Goal: Task Accomplishment & Management: Use online tool/utility

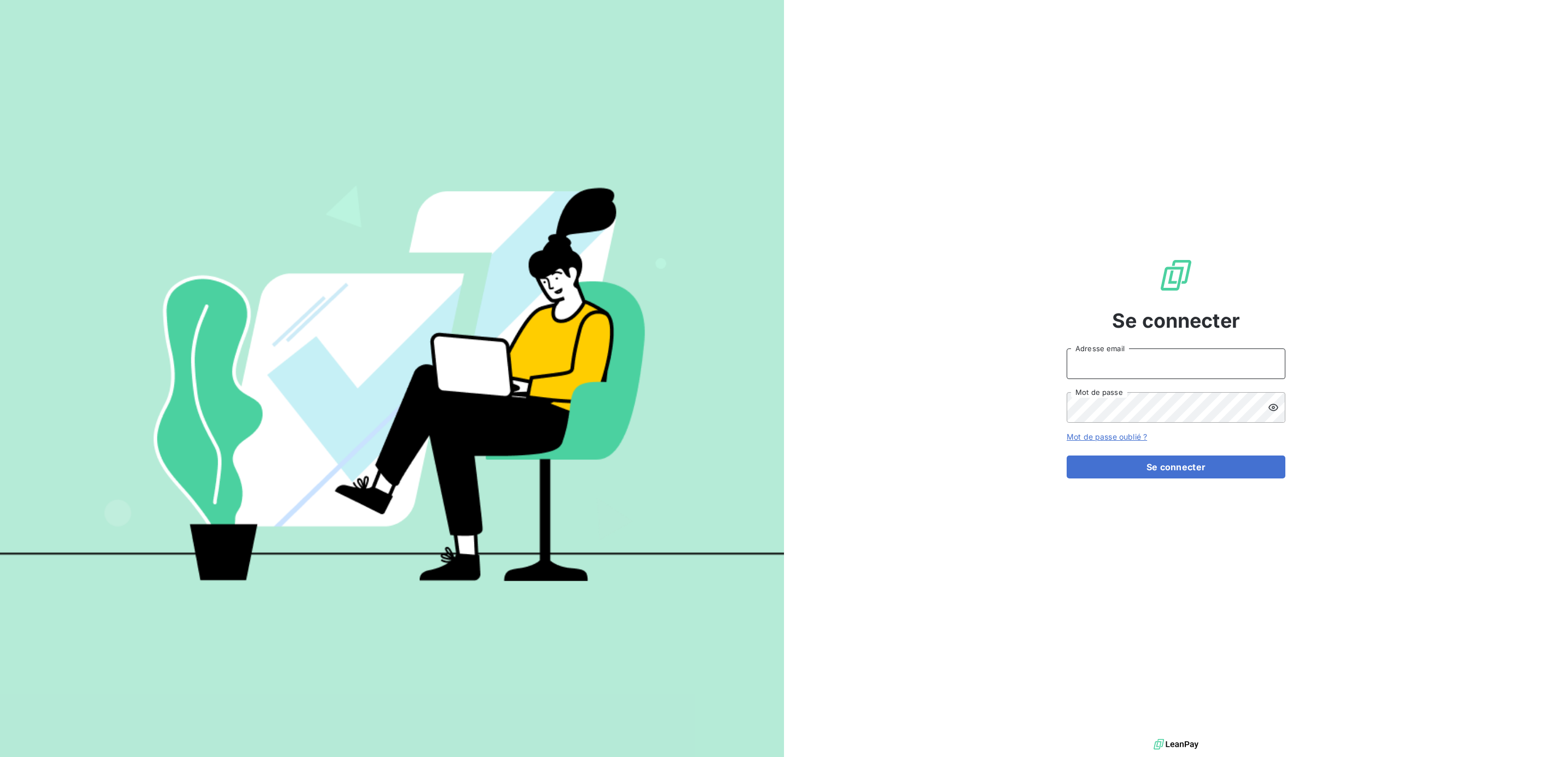
click at [1132, 362] on input "Adresse email" at bounding box center [1176, 364] width 219 height 31
type input "[PERSON_NAME][EMAIL_ADDRESS][DOMAIN_NAME]"
click at [1066, 456] on button "Se connecter" at bounding box center [1176, 467] width 219 height 23
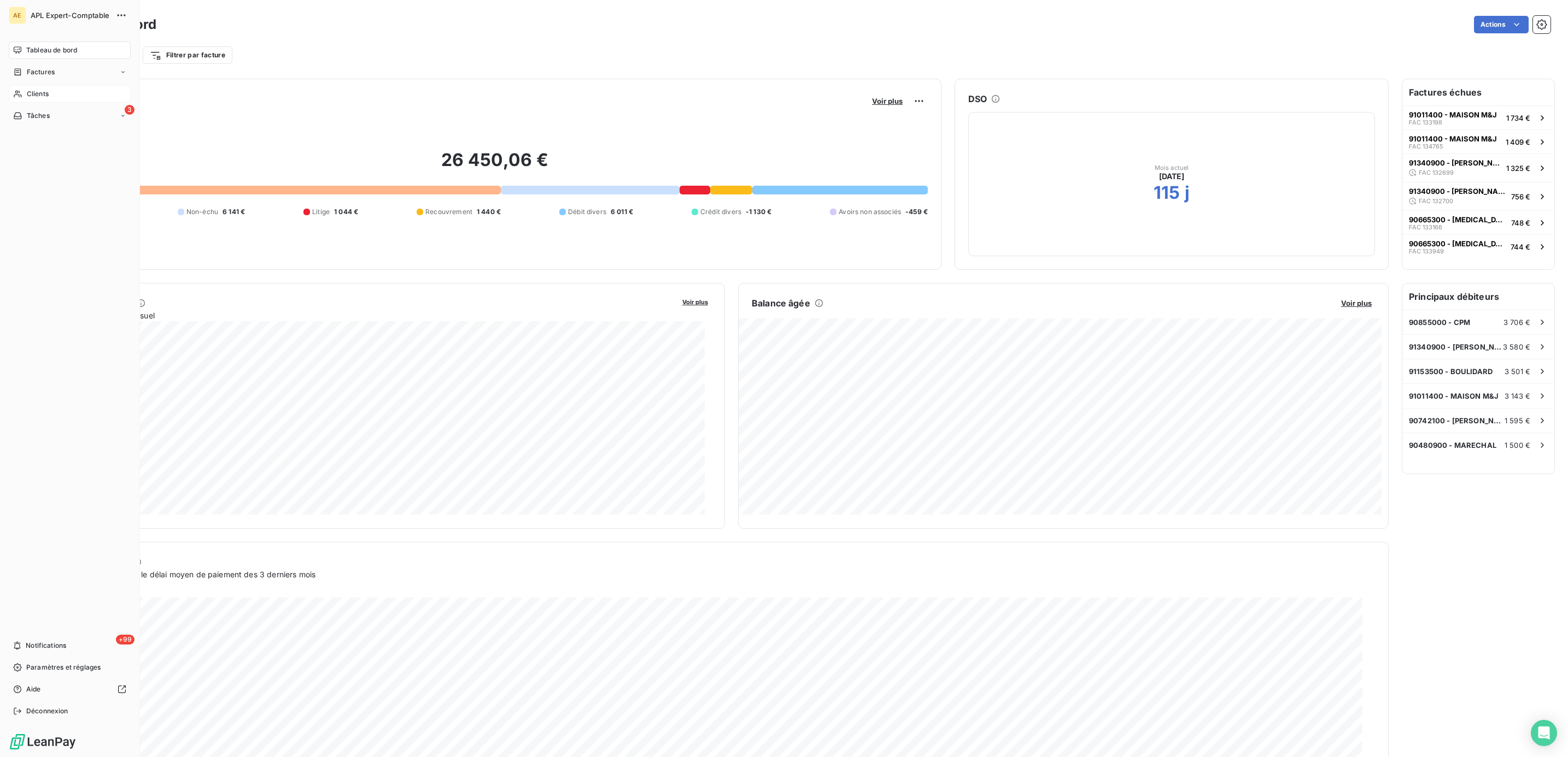
click at [54, 97] on div "Clients" at bounding box center [70, 94] width 122 height 17
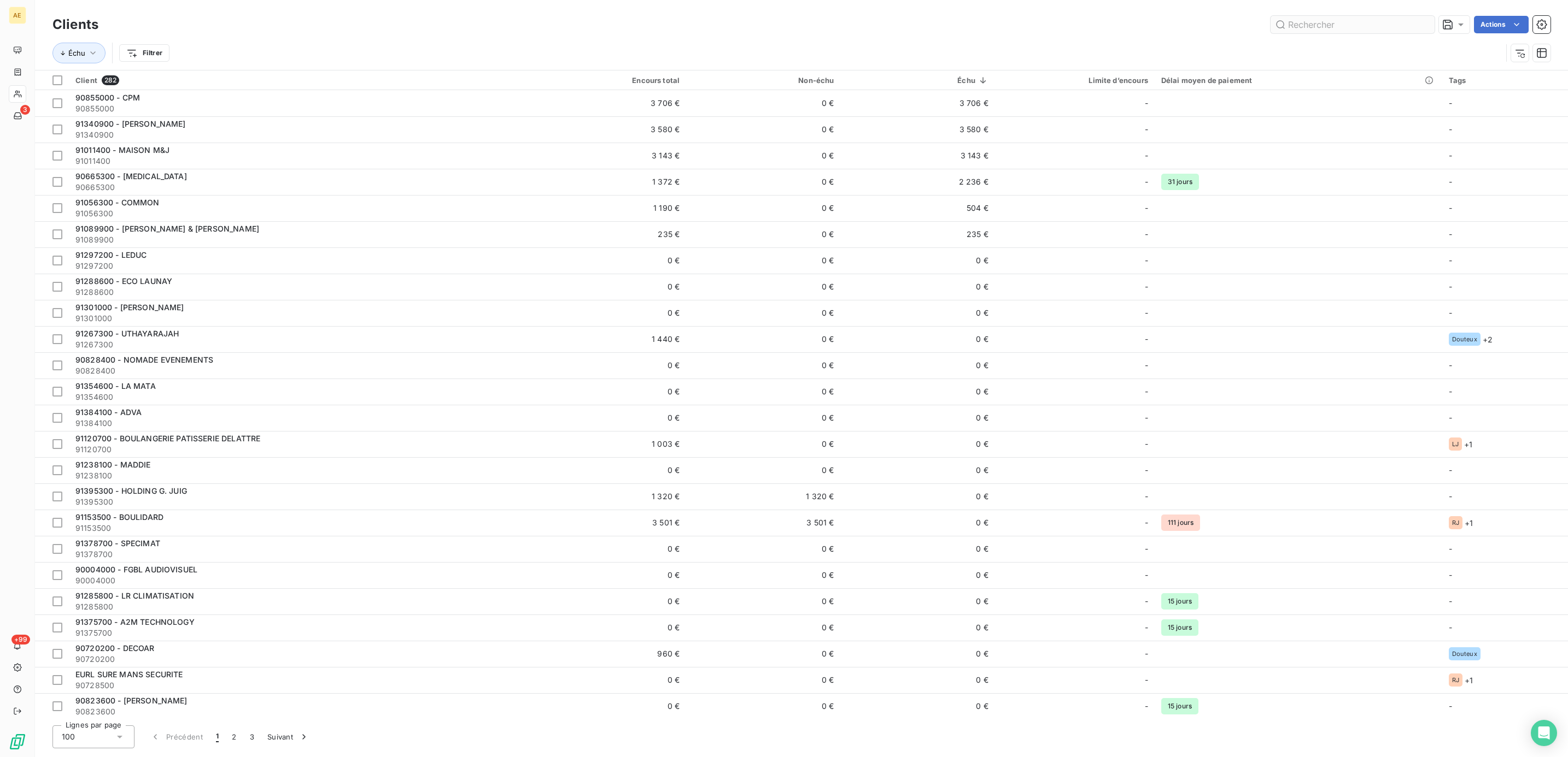
click at [1332, 30] on input "text" at bounding box center [1352, 25] width 164 height 17
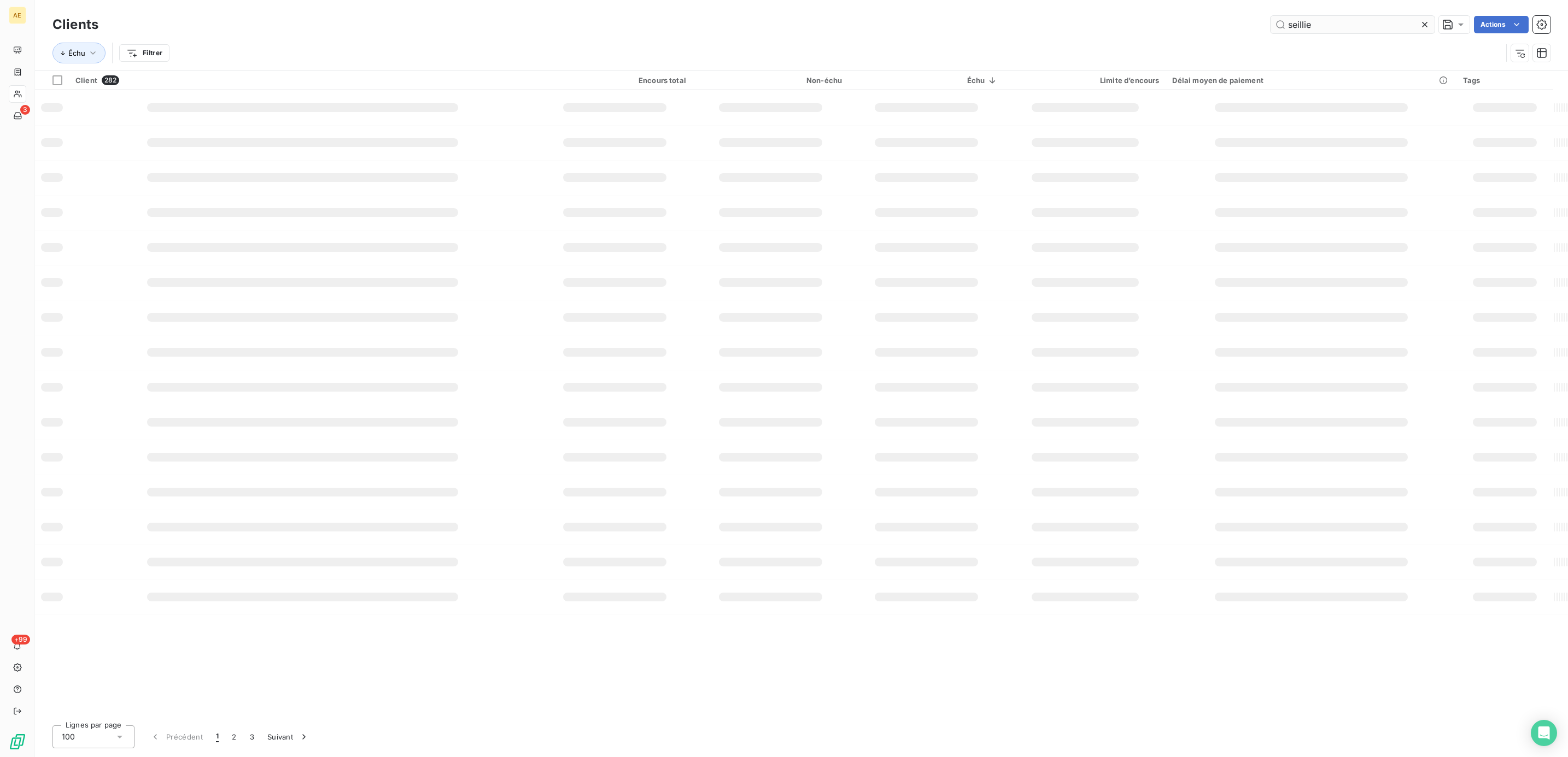
type input "seillie"
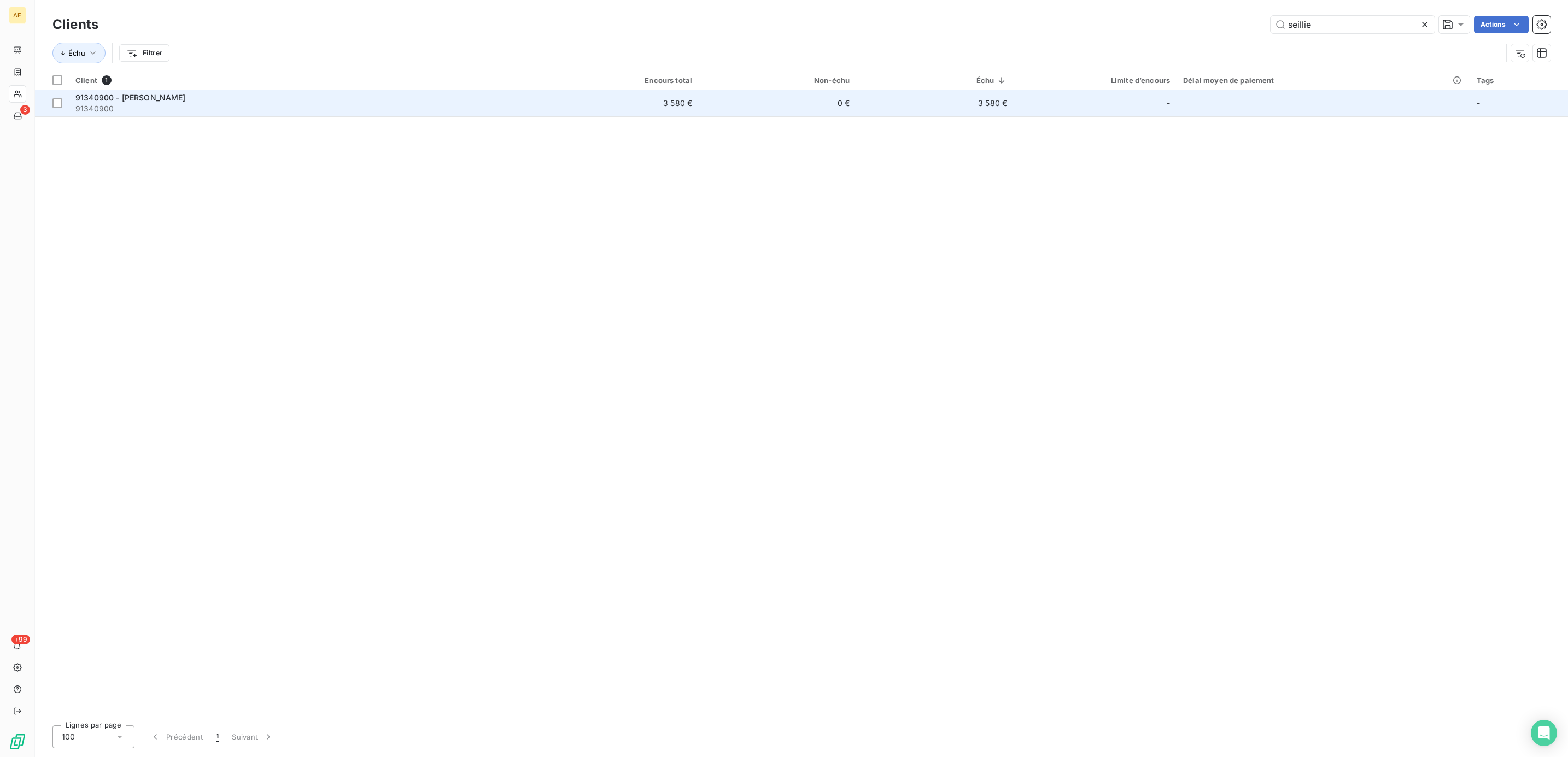
click at [191, 102] on div "91340900 - [PERSON_NAME]" at bounding box center [305, 98] width 459 height 11
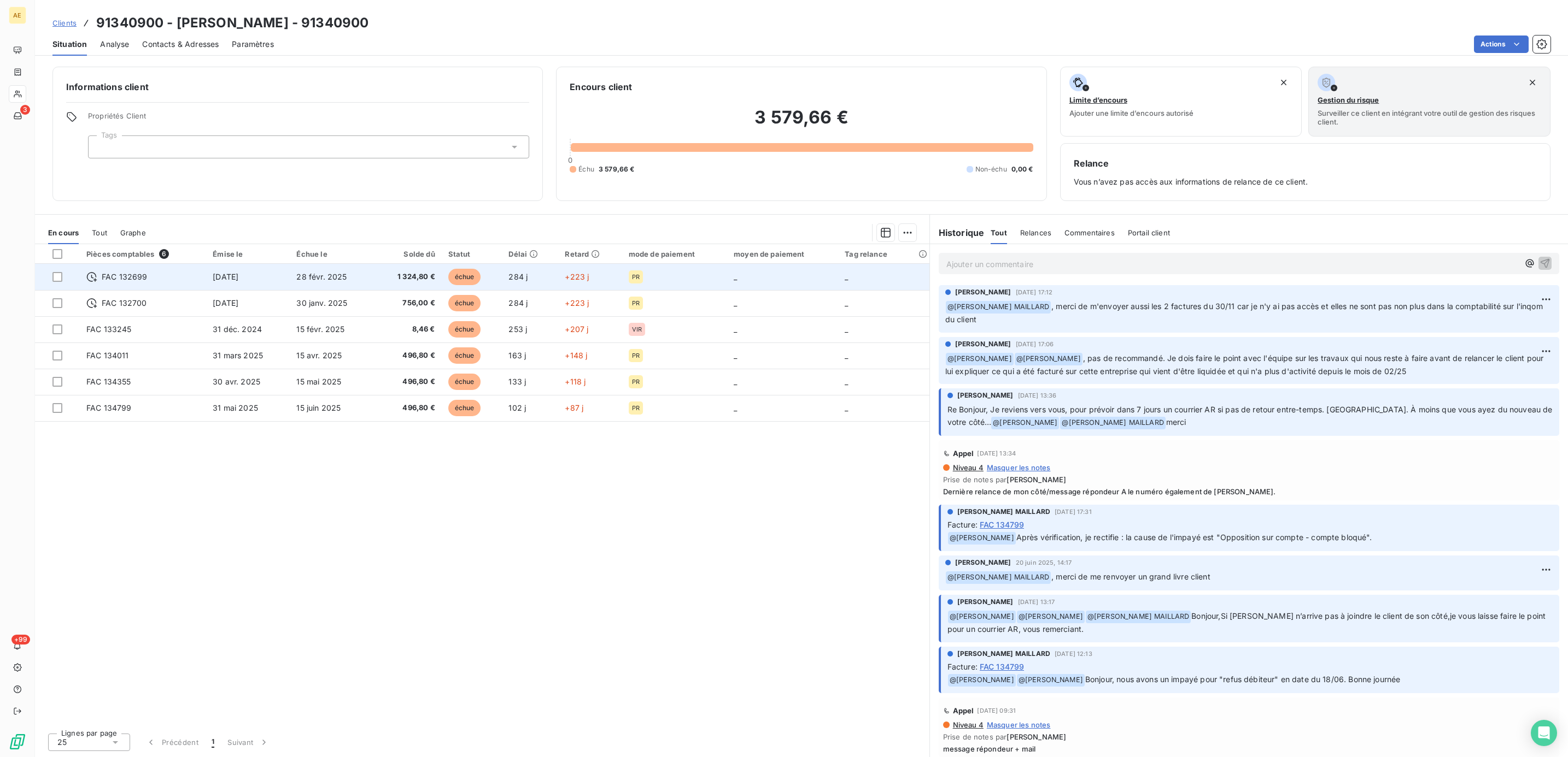
click at [396, 277] on span "1 324,80 €" at bounding box center [408, 277] width 54 height 11
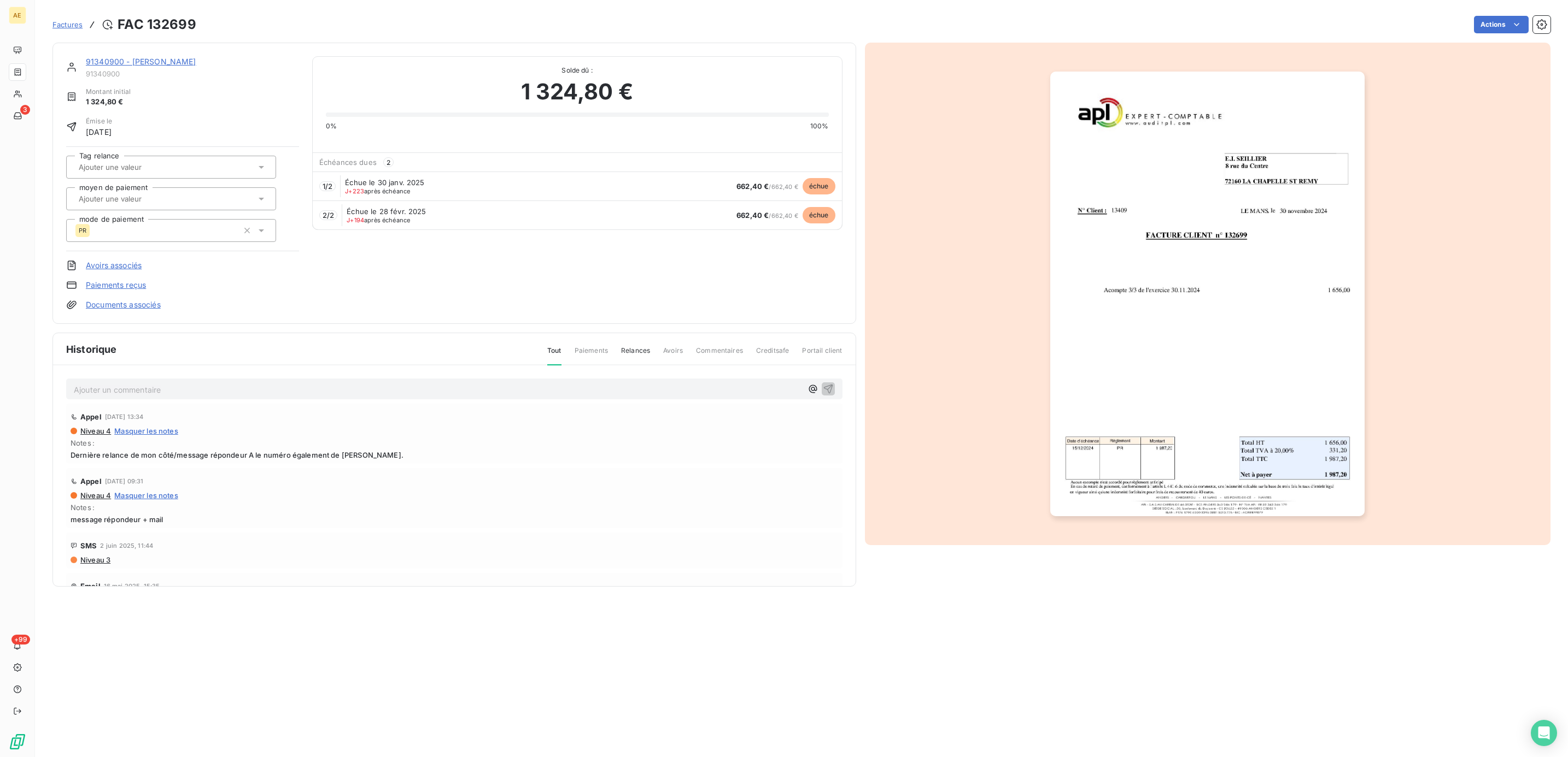
click at [1248, 397] on img "button" at bounding box center [1207, 294] width 314 height 445
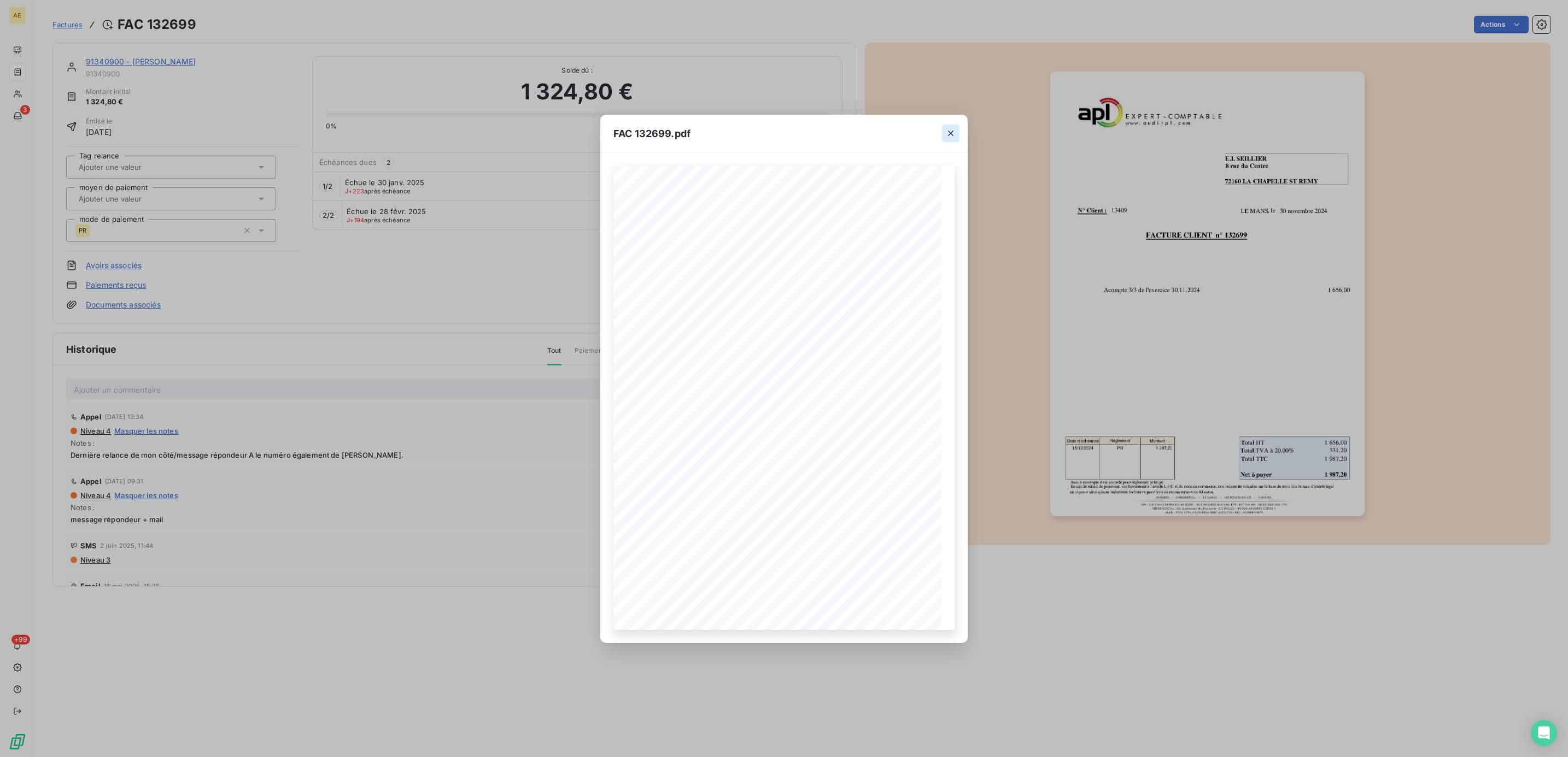
click at [951, 136] on icon "button" at bounding box center [950, 133] width 11 height 11
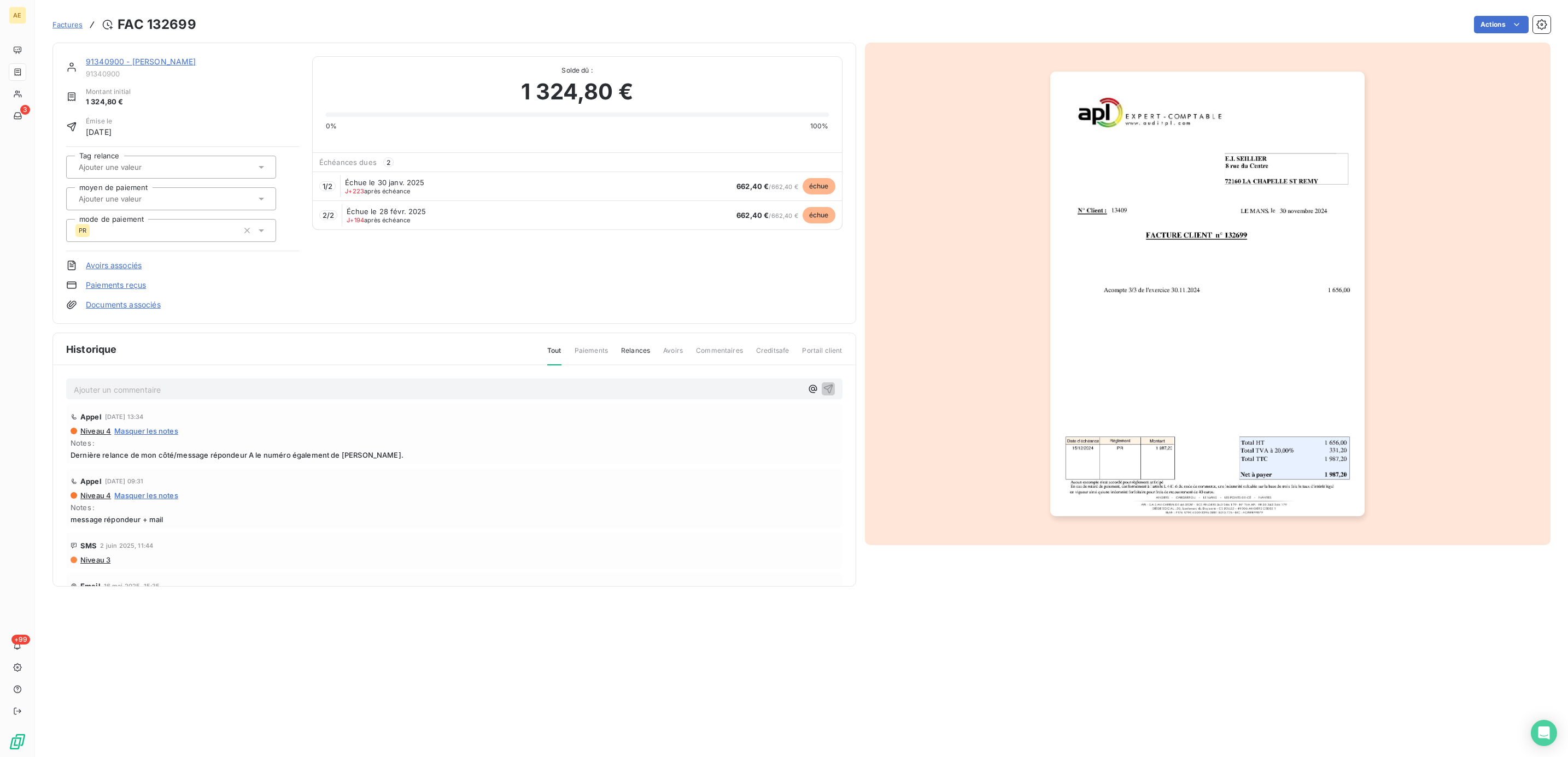
click at [1145, 340] on img "button" at bounding box center [1207, 294] width 314 height 445
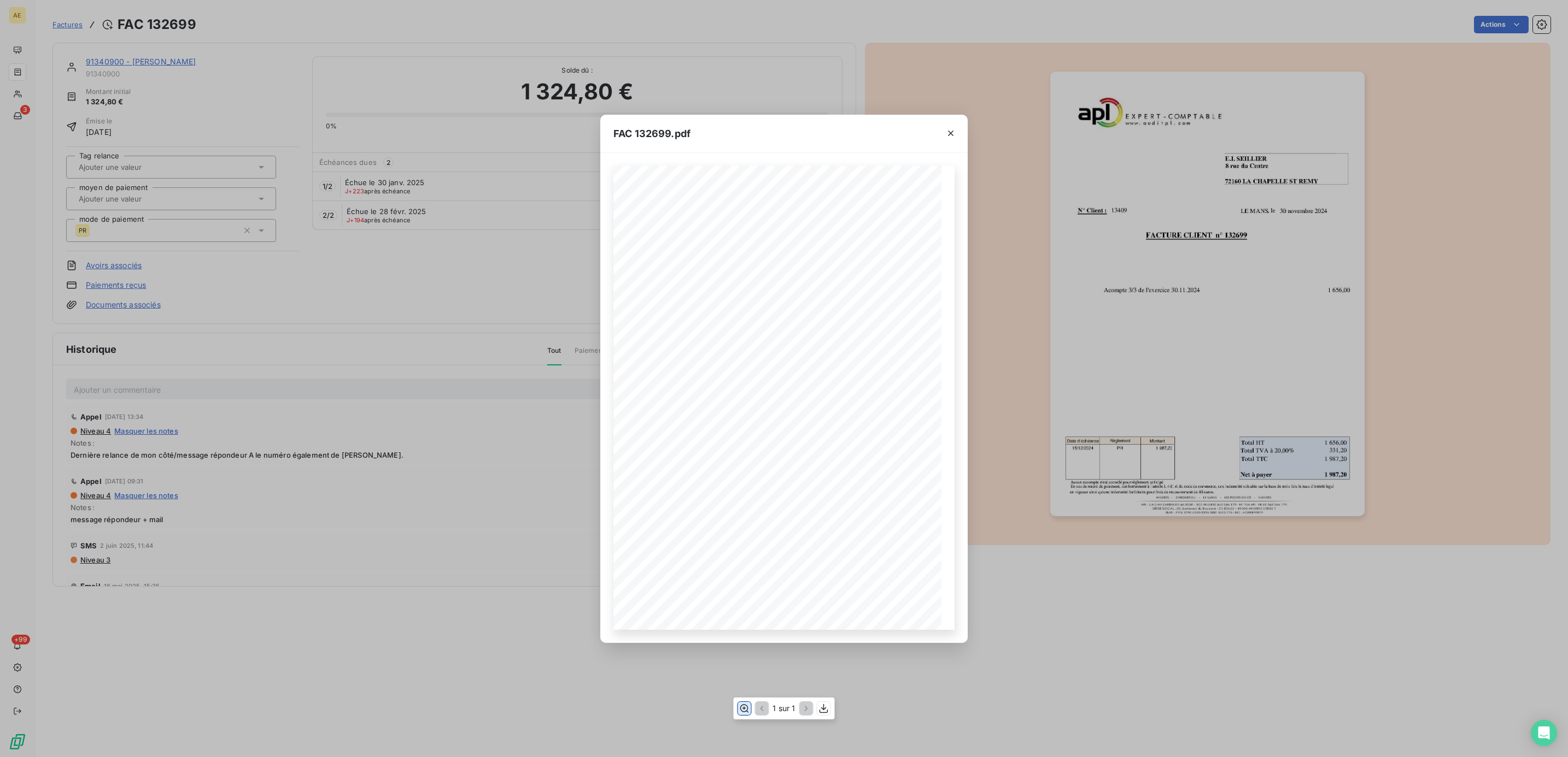
click at [737, 705] on button "button" at bounding box center [744, 709] width 13 height 13
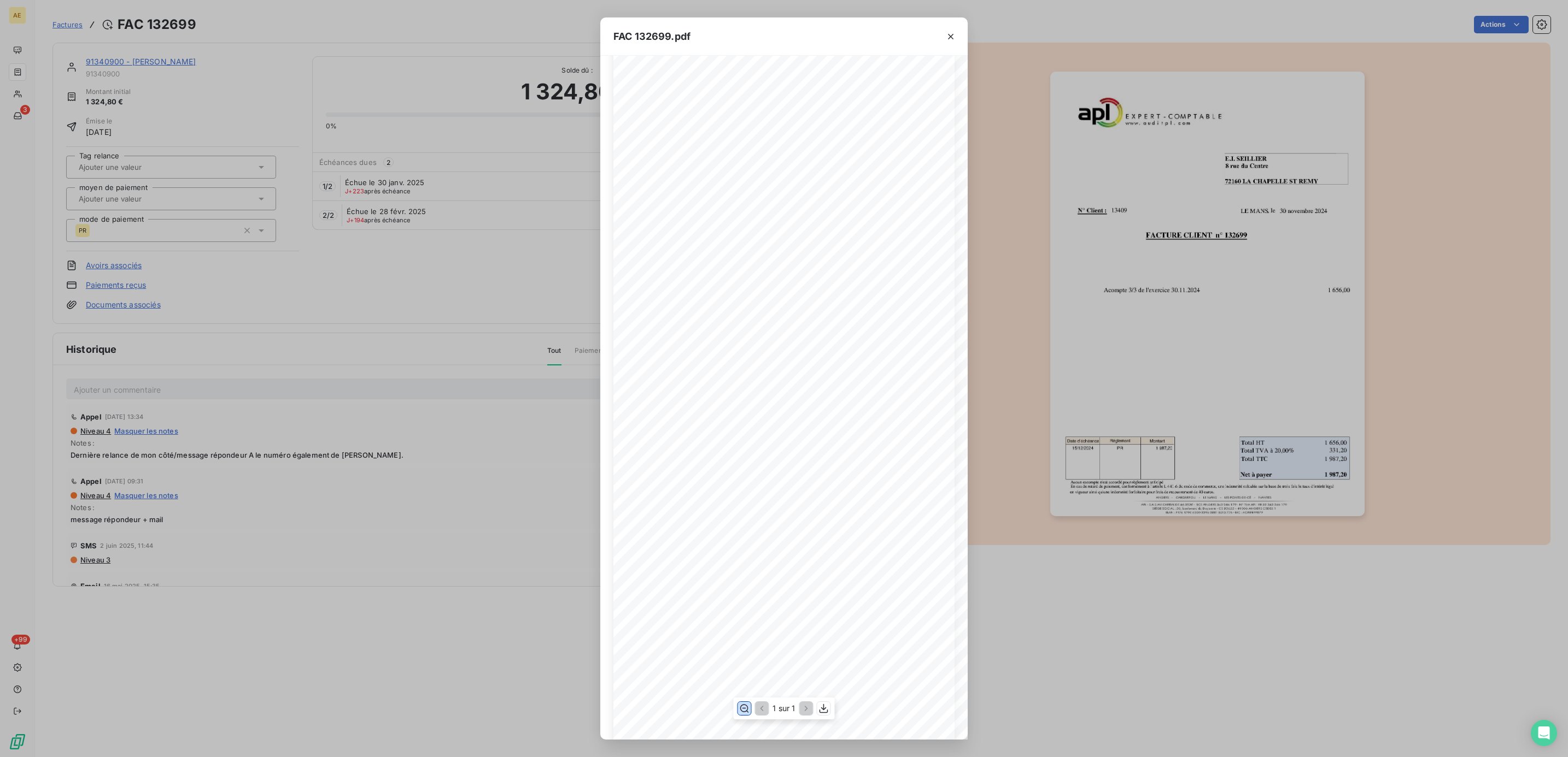
scroll to position [82, 0]
click at [956, 35] on button "button" at bounding box center [951, 37] width 17 height 17
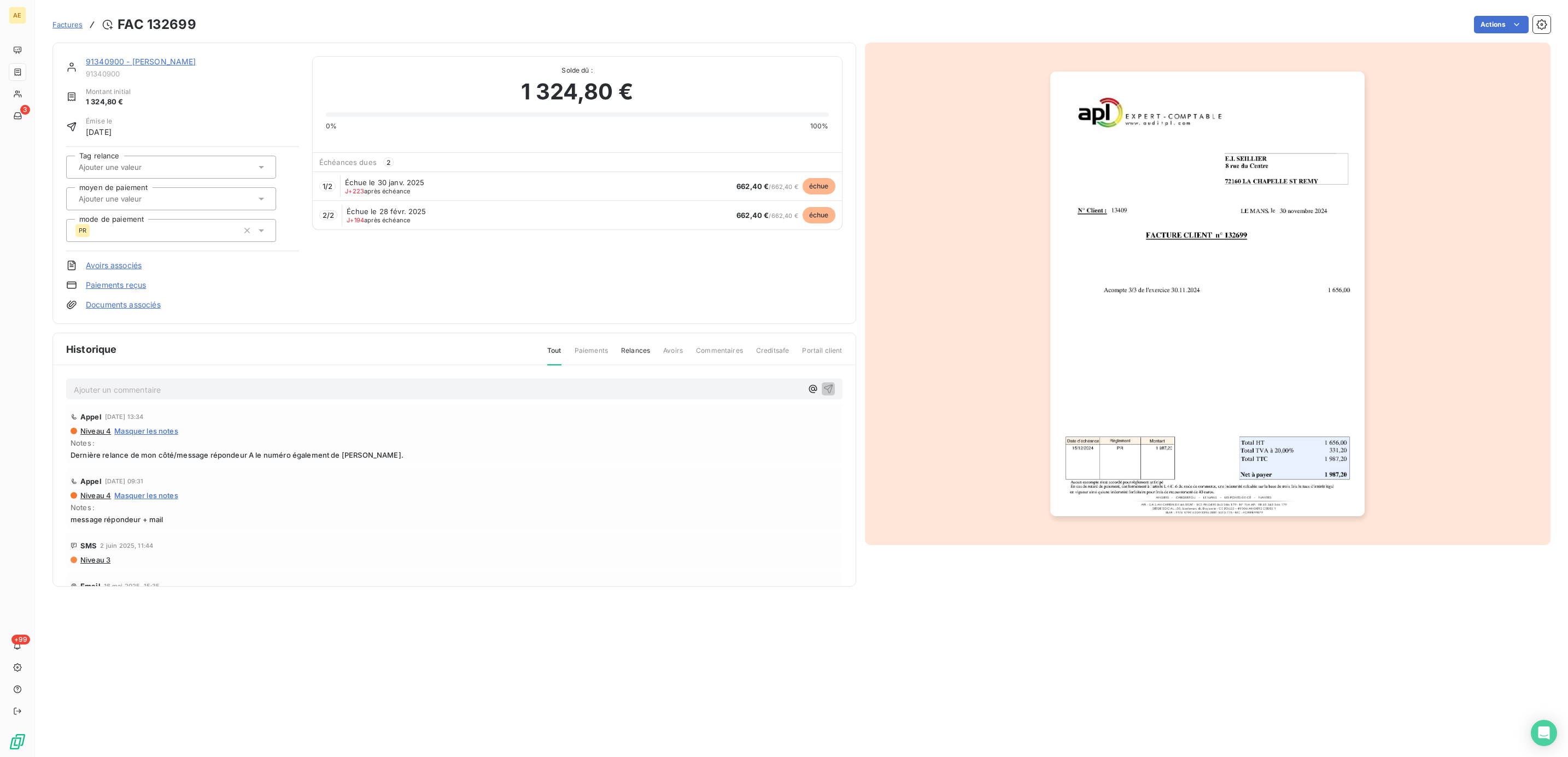
click at [1224, 369] on img "button" at bounding box center [1207, 294] width 314 height 445
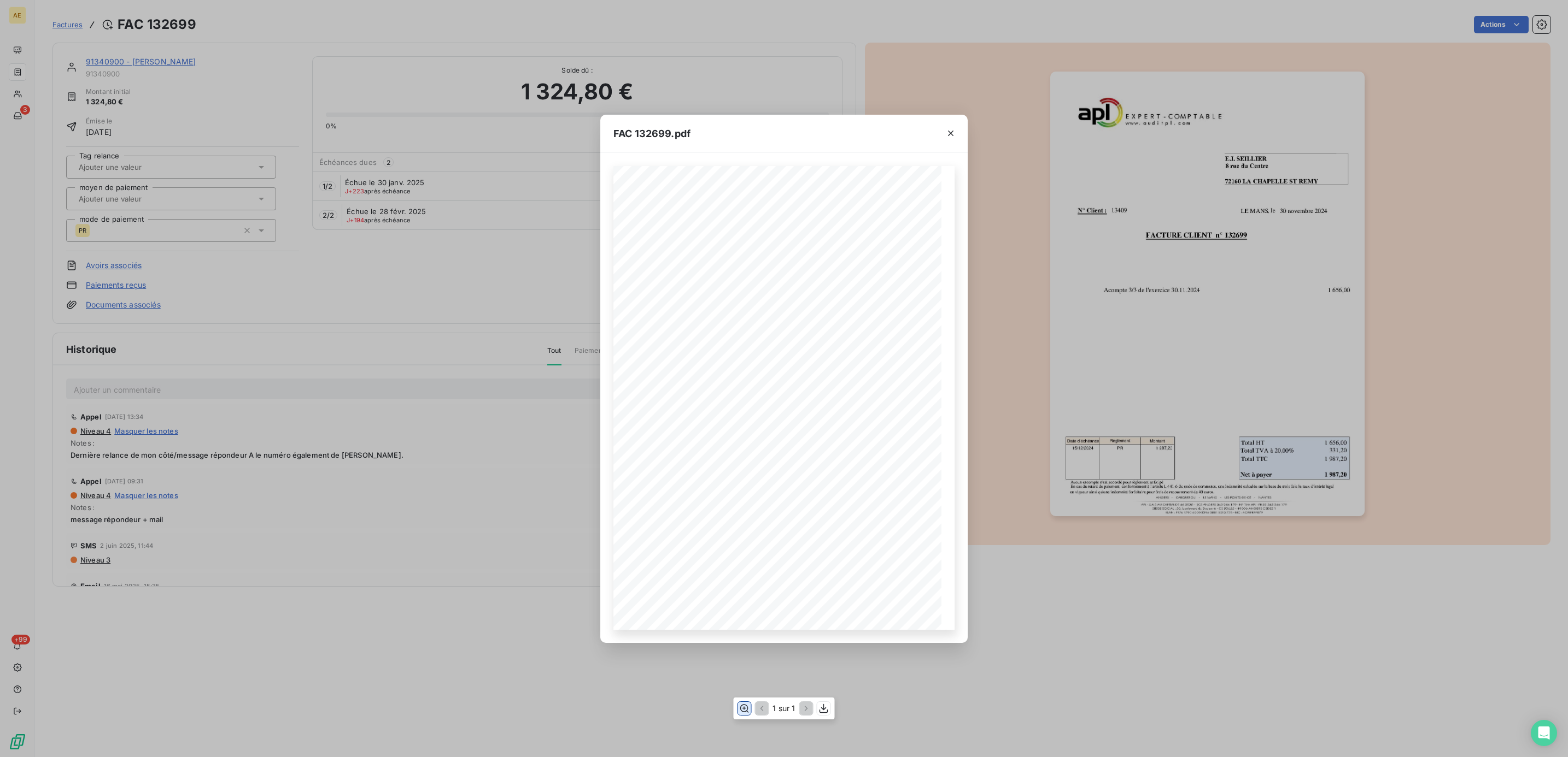
click at [742, 707] on icon "button" at bounding box center [744, 709] width 11 height 11
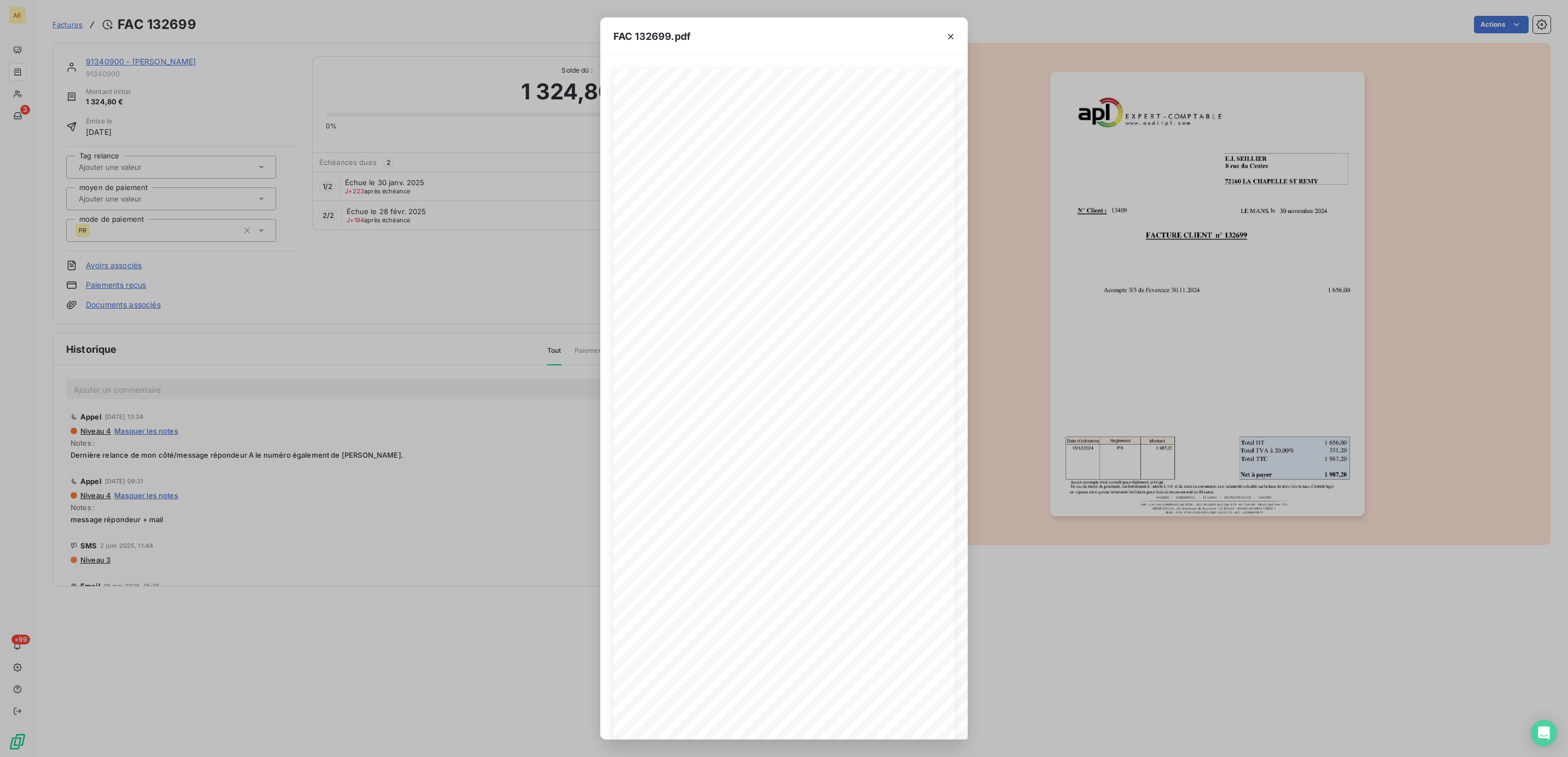
scroll to position [0, 205]
click at [950, 41] on icon "button" at bounding box center [950, 36] width 11 height 11
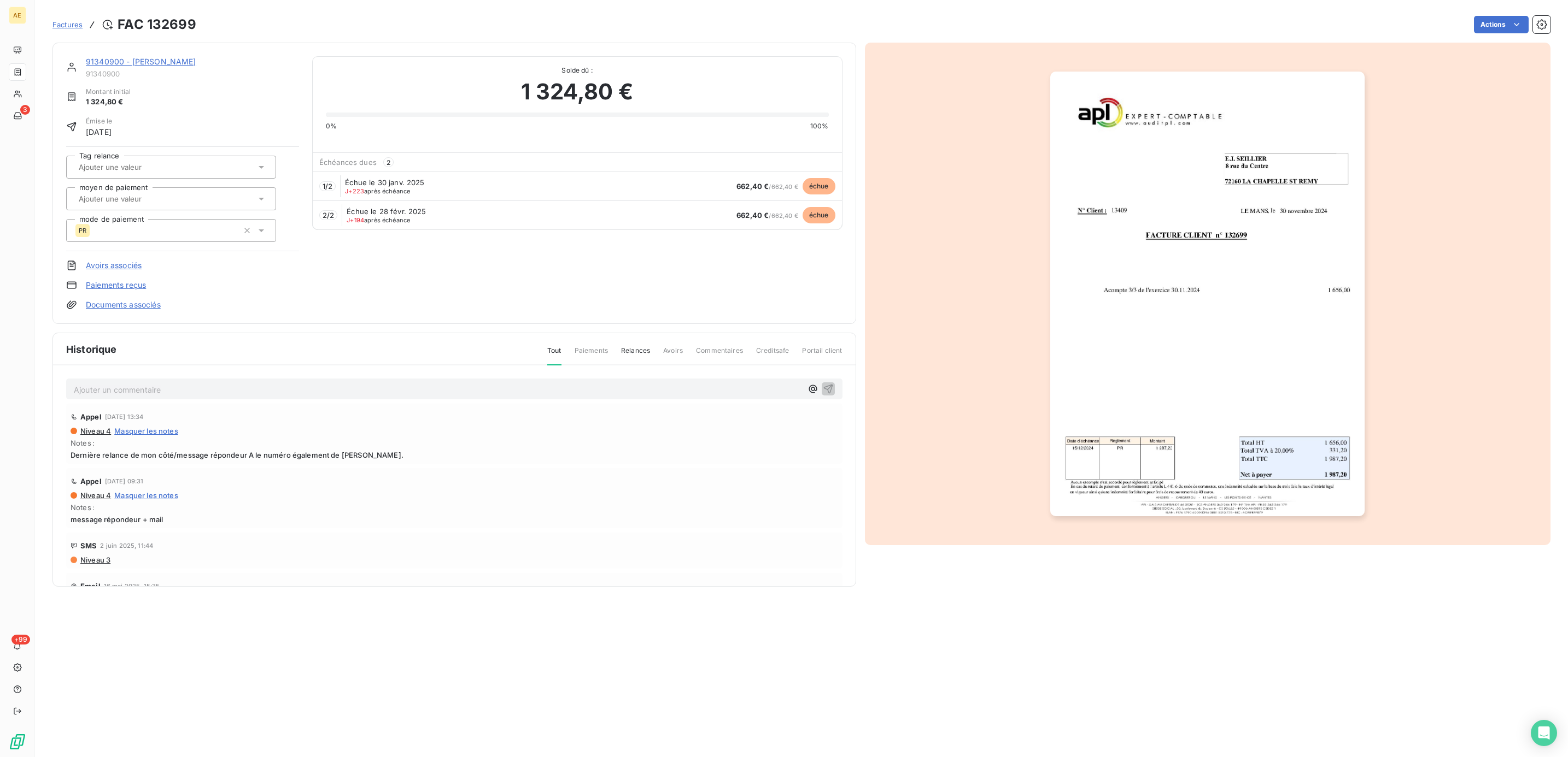
click at [1219, 305] on img "button" at bounding box center [1207, 294] width 314 height 445
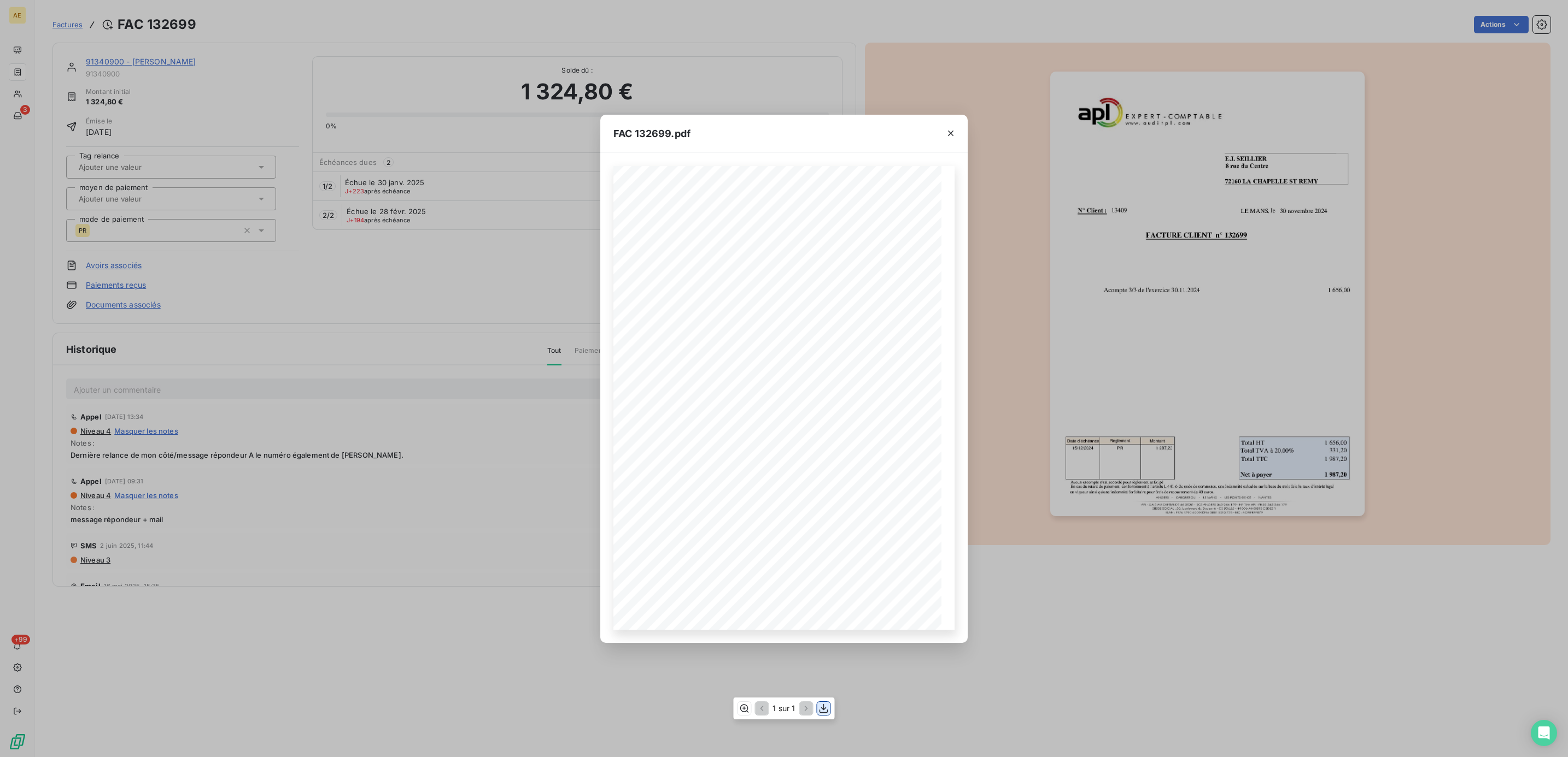
click at [821, 710] on icon "button" at bounding box center [824, 709] width 11 height 11
click at [954, 134] on icon "button" at bounding box center [950, 133] width 11 height 11
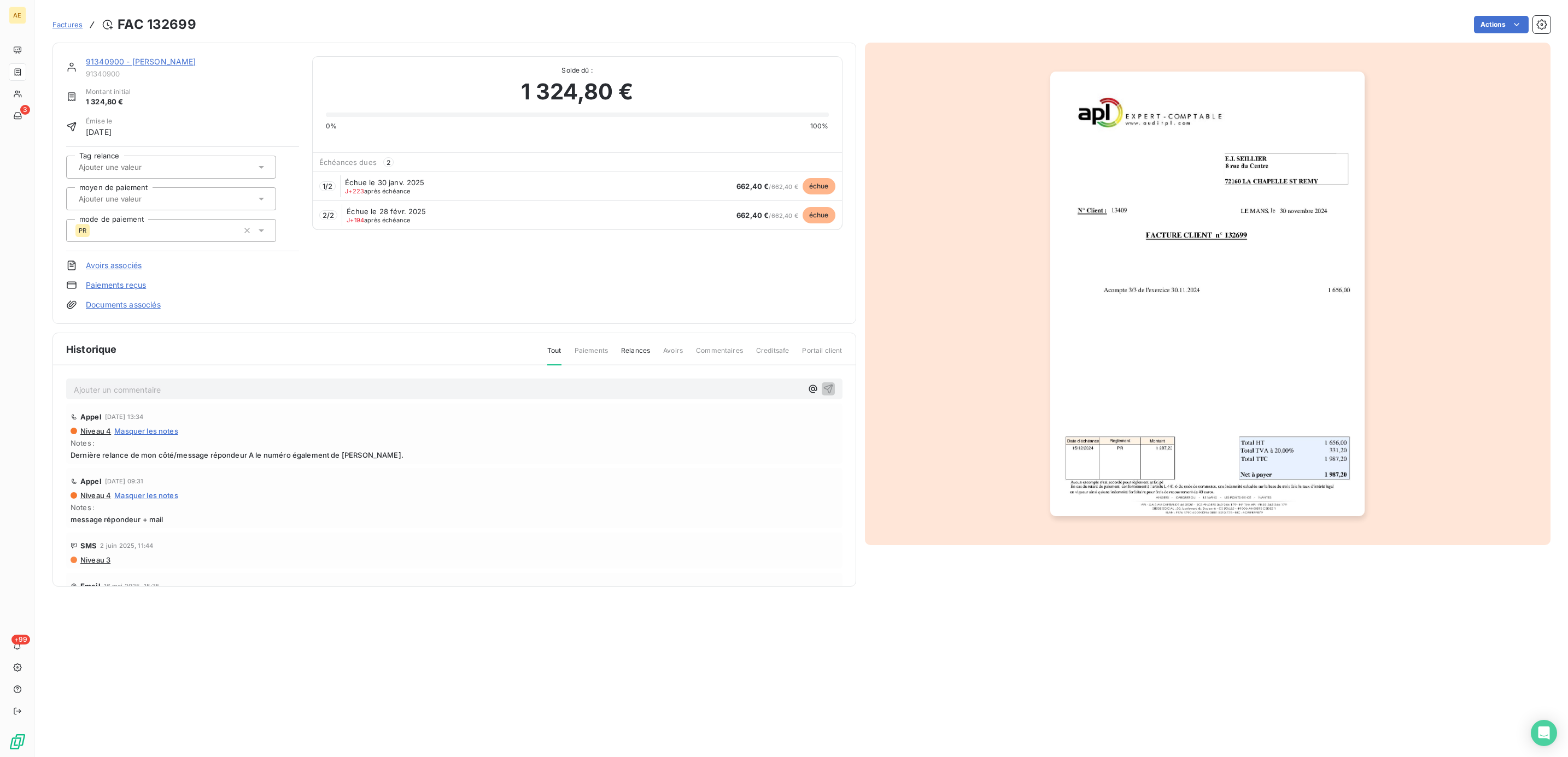
click at [1306, 454] on img "button" at bounding box center [1207, 294] width 314 height 445
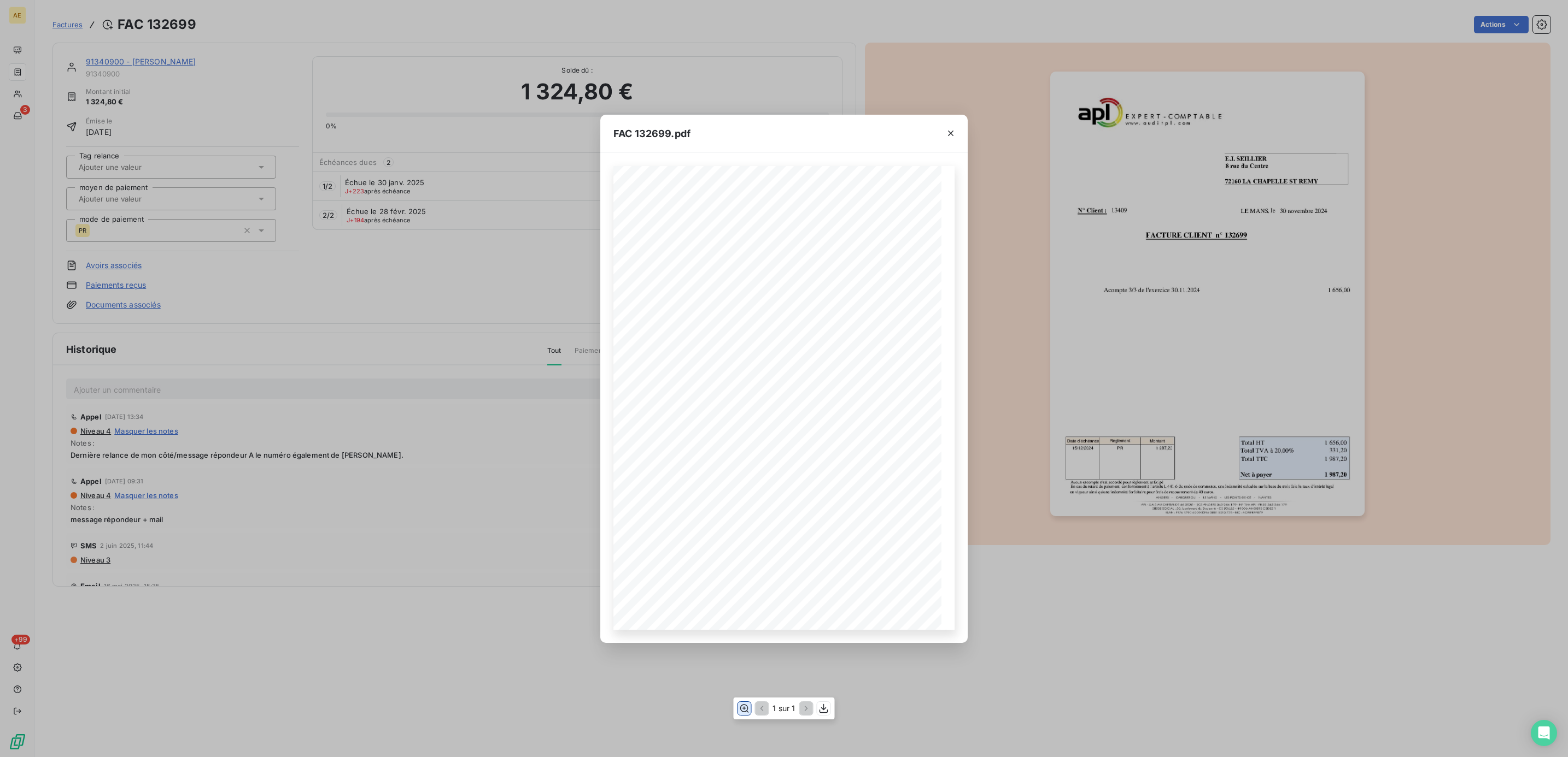
click at [743, 713] on icon "button" at bounding box center [744, 709] width 11 height 11
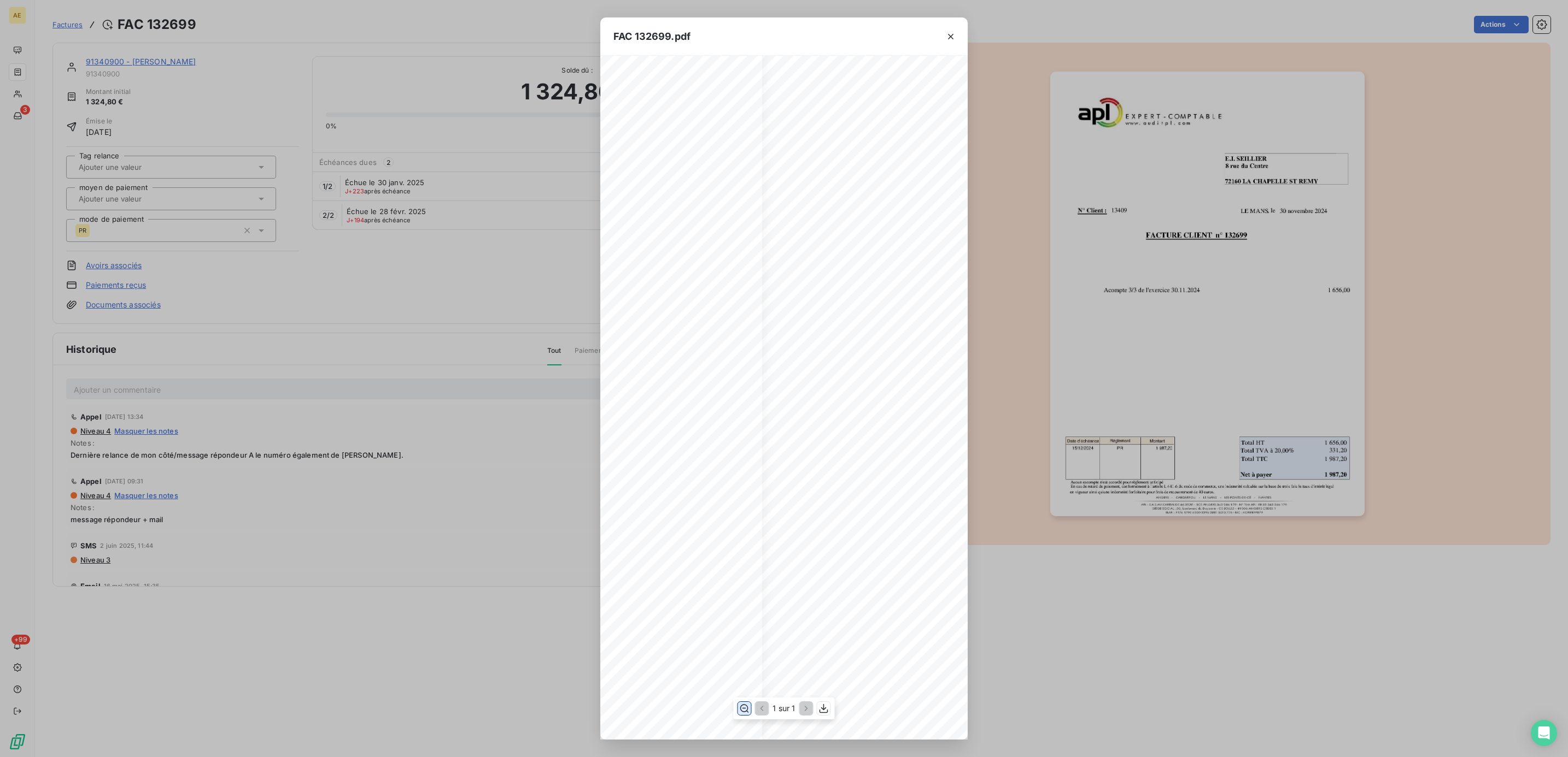
scroll to position [128, 205]
click at [371, 666] on div "FAC 132699.pdf FACTURE CLIENT n° 132699 E.I. SEILLIER [STREET_ADDRESS] REMY [DA…" at bounding box center [784, 378] width 1568 height 757
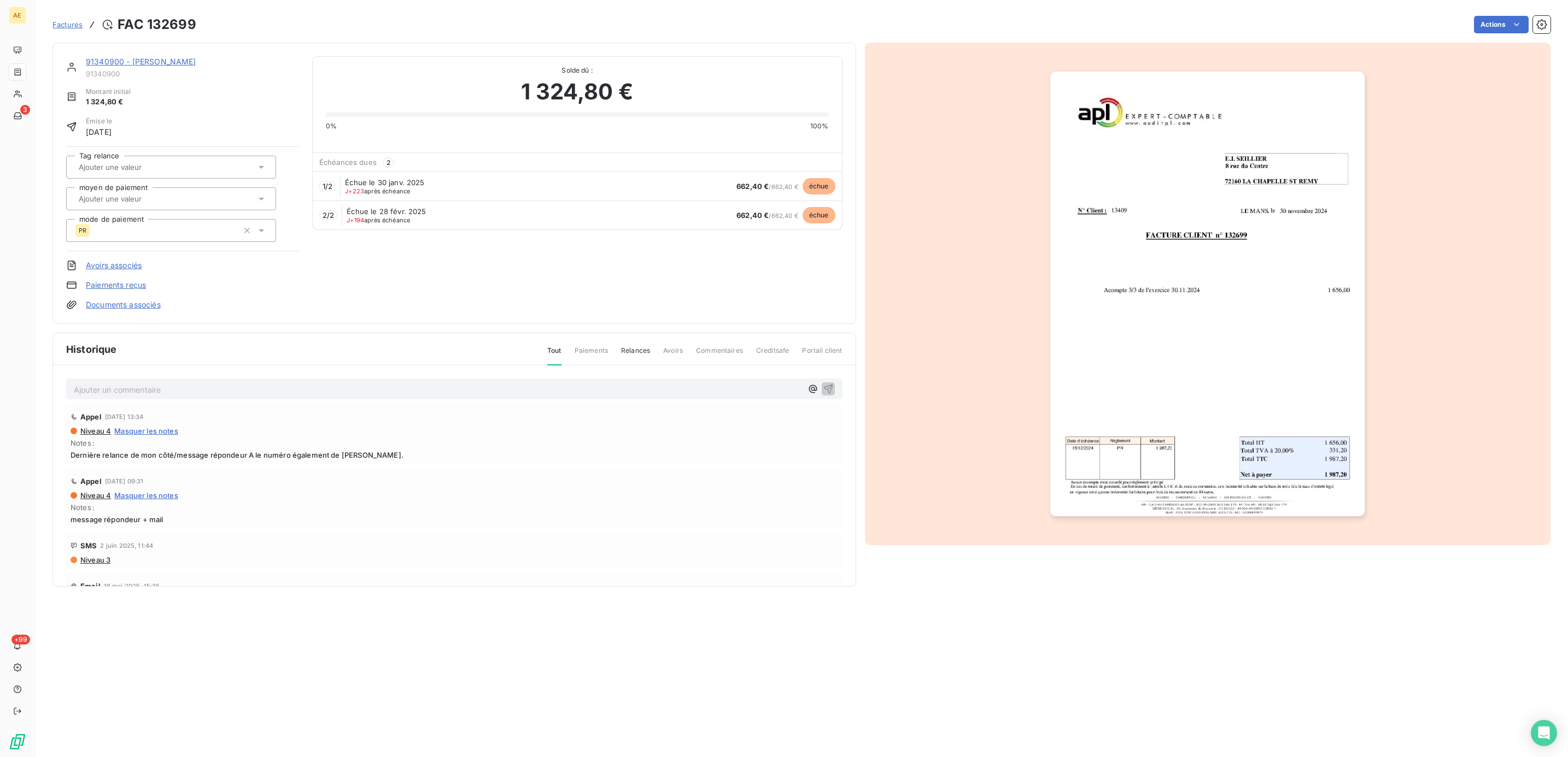
click at [1203, 419] on img "button" at bounding box center [1207, 294] width 314 height 445
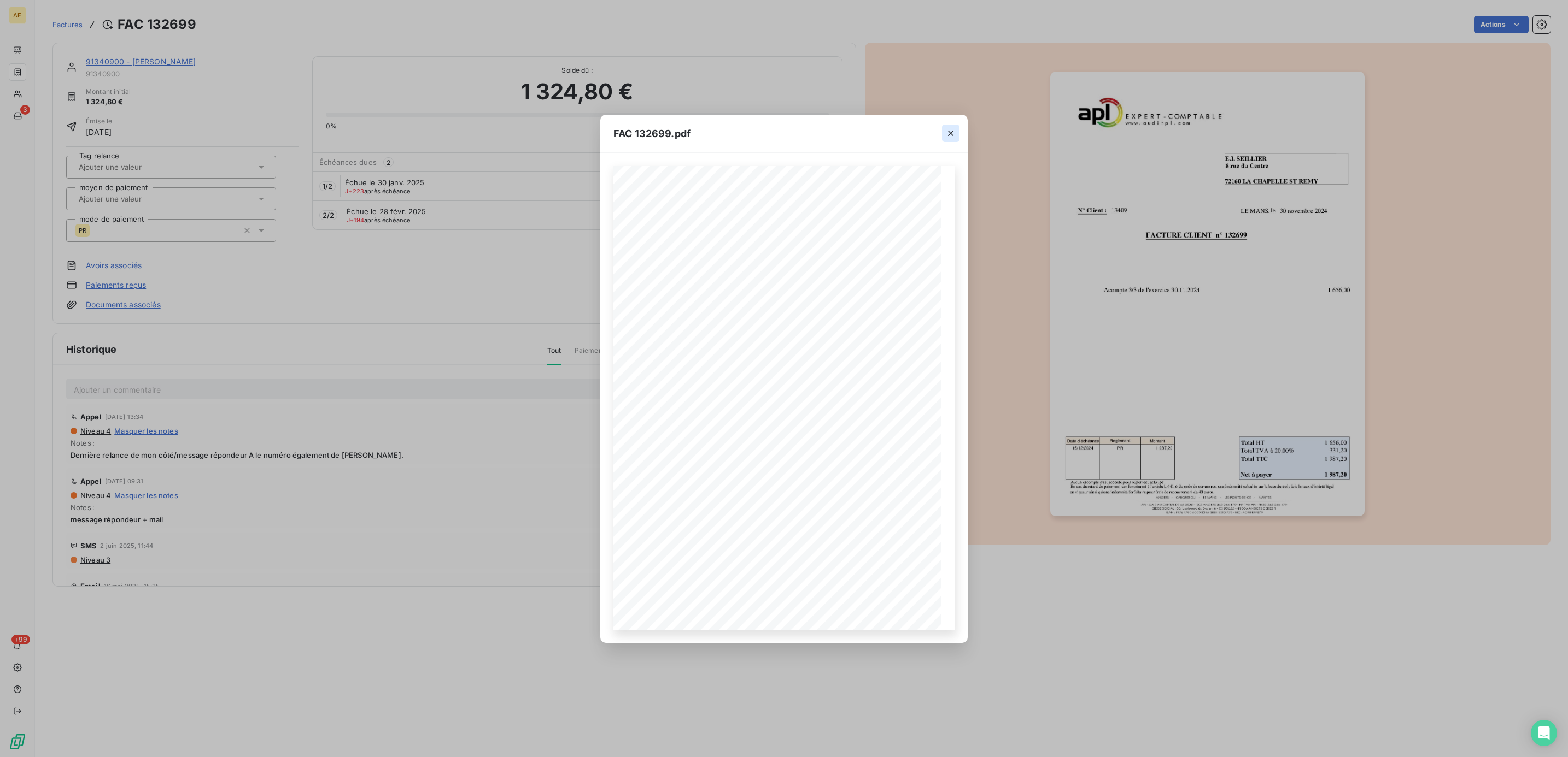
click at [952, 131] on icon "button" at bounding box center [950, 133] width 11 height 11
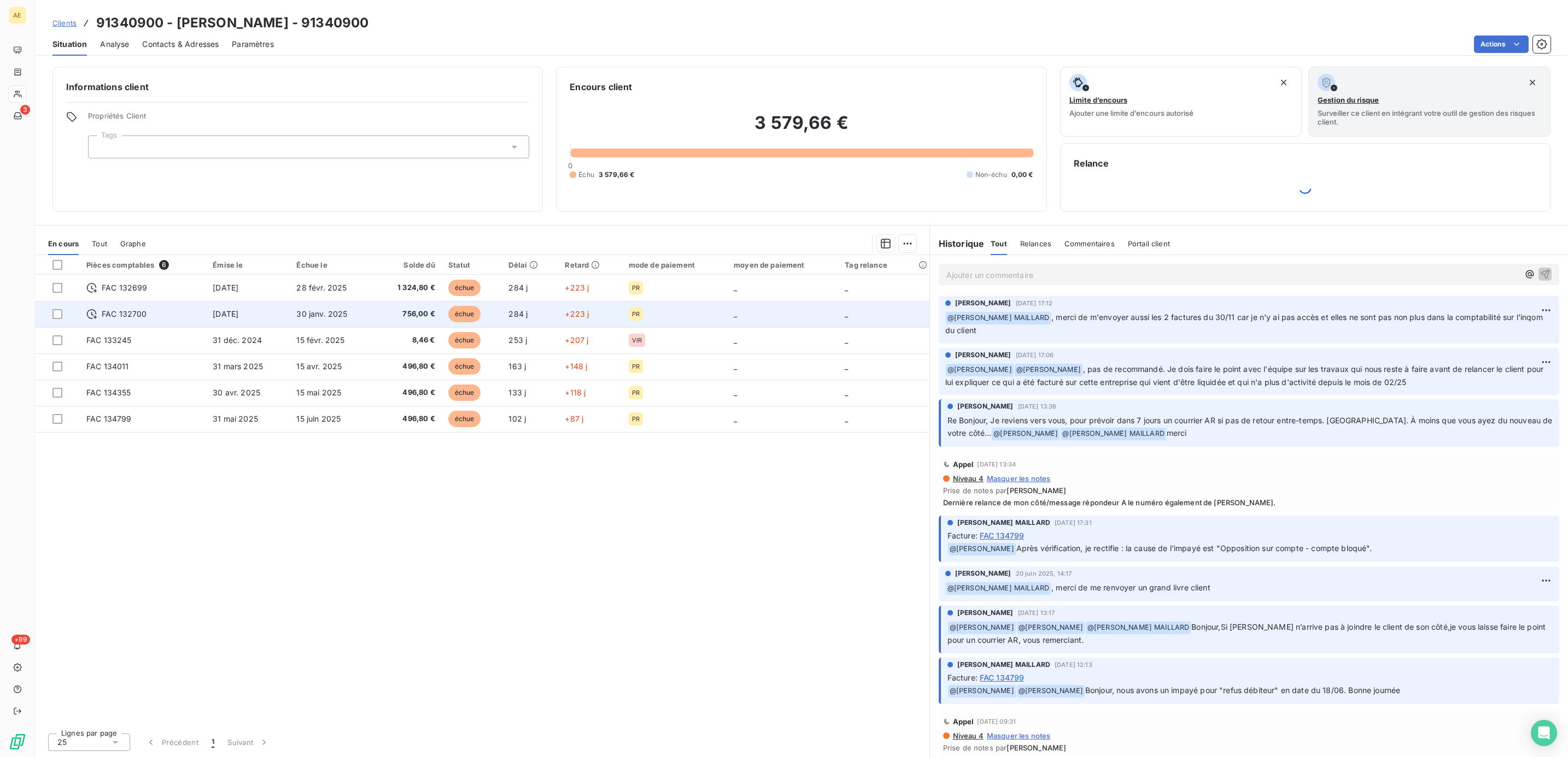
click at [338, 321] on td "30 janv. 2025" at bounding box center [332, 314] width 85 height 26
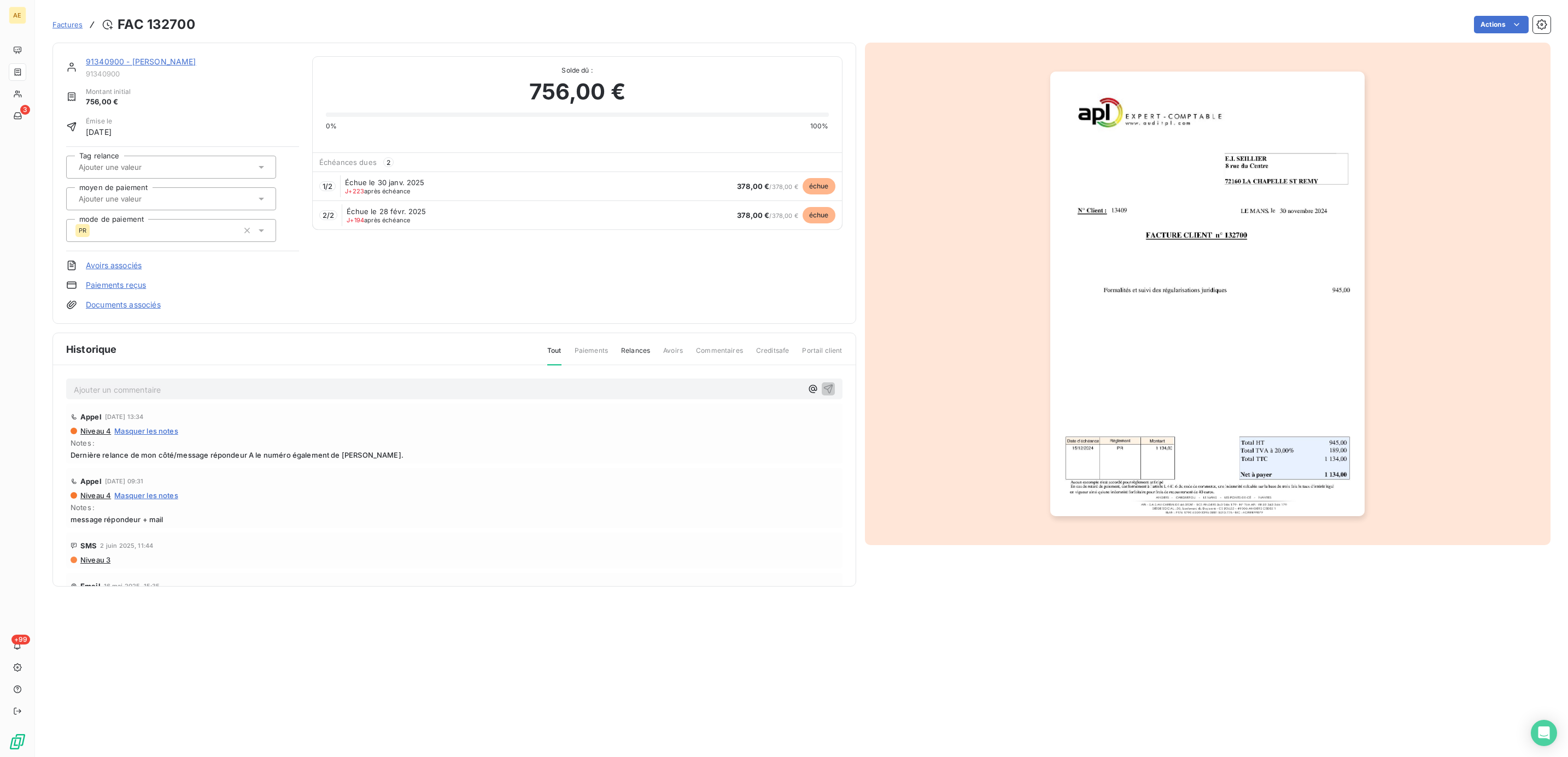
click at [1204, 242] on img "button" at bounding box center [1207, 294] width 314 height 445
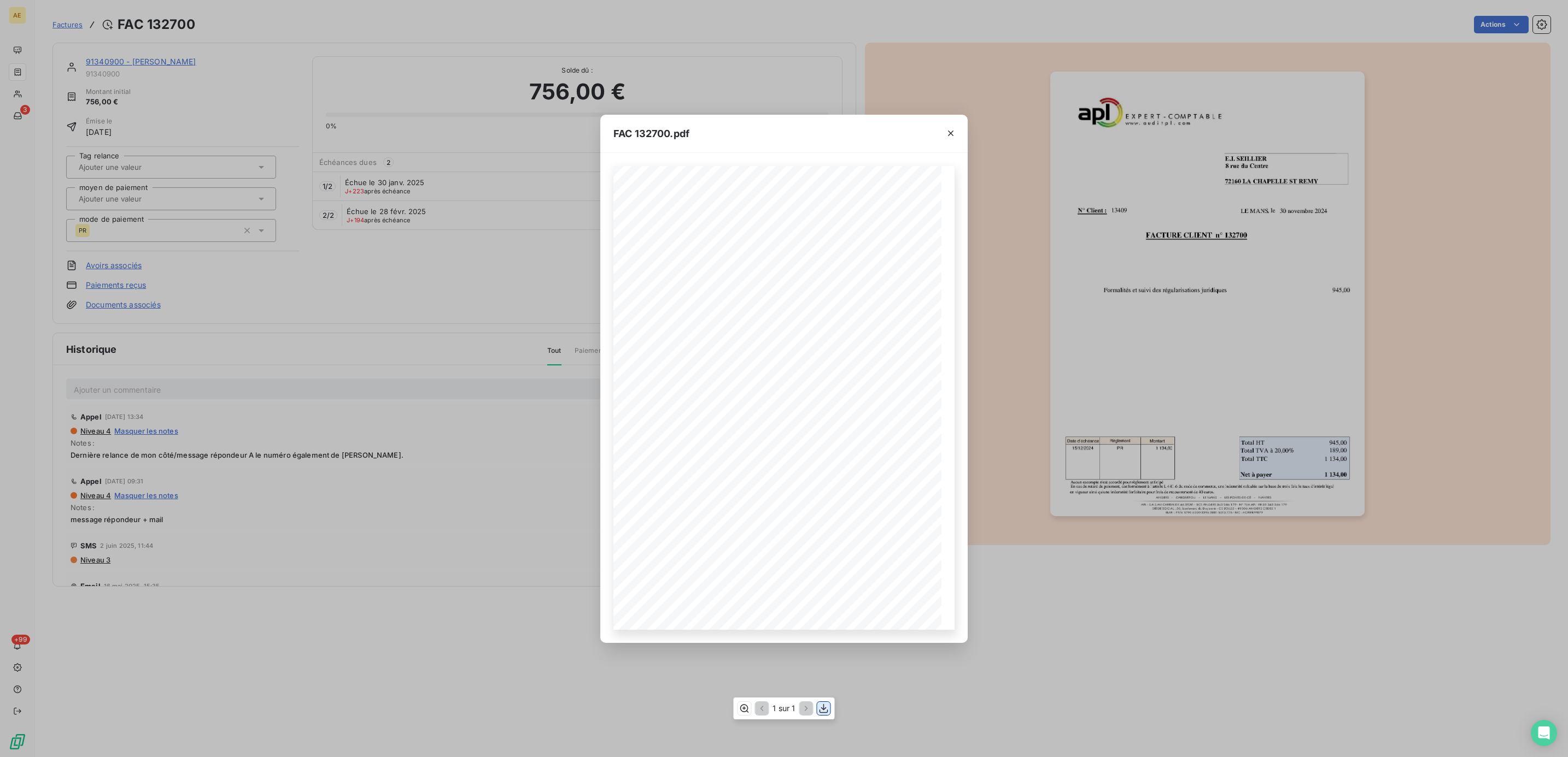
click at [829, 709] on icon "button" at bounding box center [824, 709] width 11 height 11
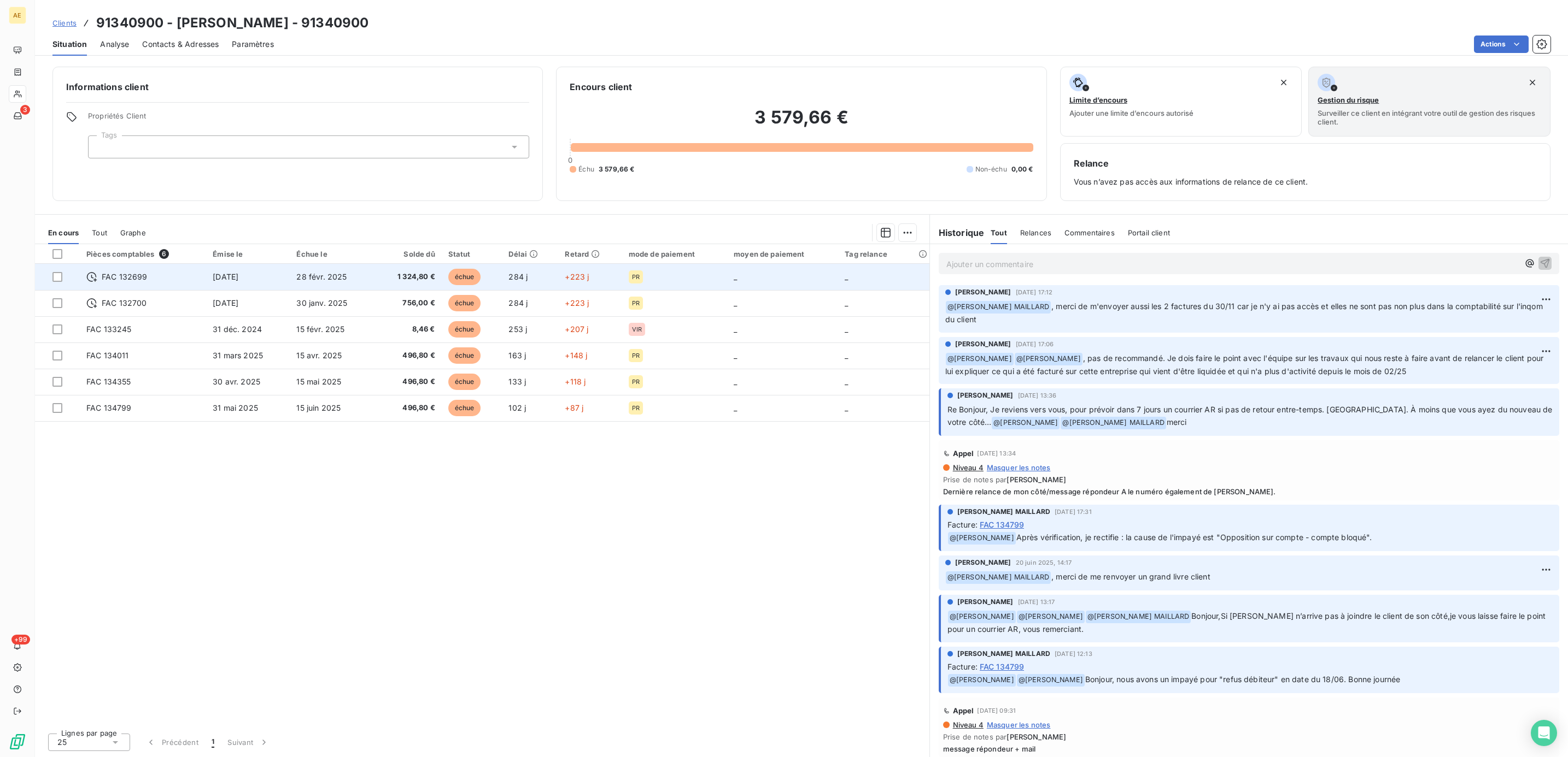
click at [238, 272] on span "[DATE]" at bounding box center [226, 276] width 26 height 9
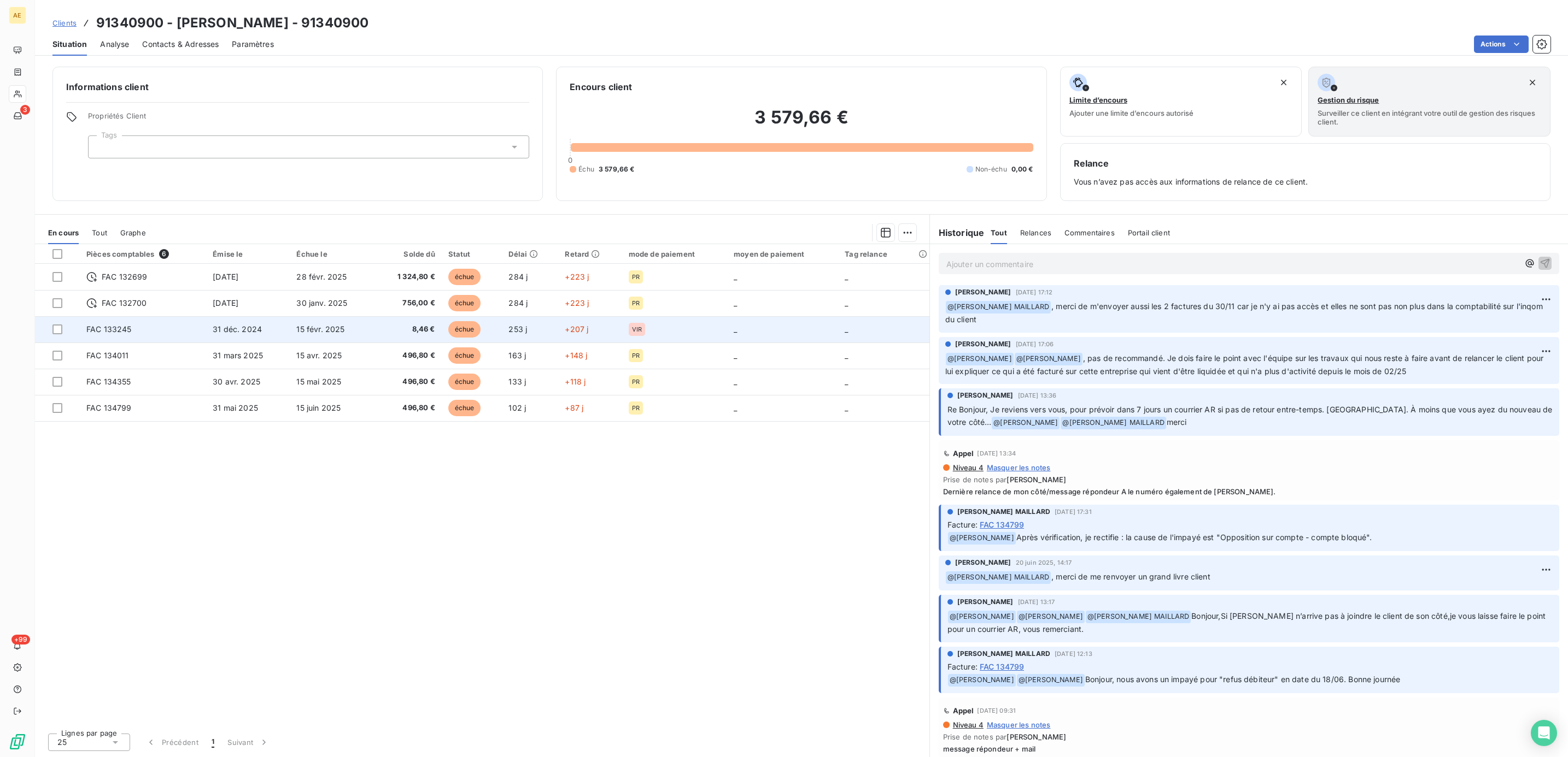
click at [327, 333] on span "15 févr. 2025" at bounding box center [320, 330] width 48 height 9
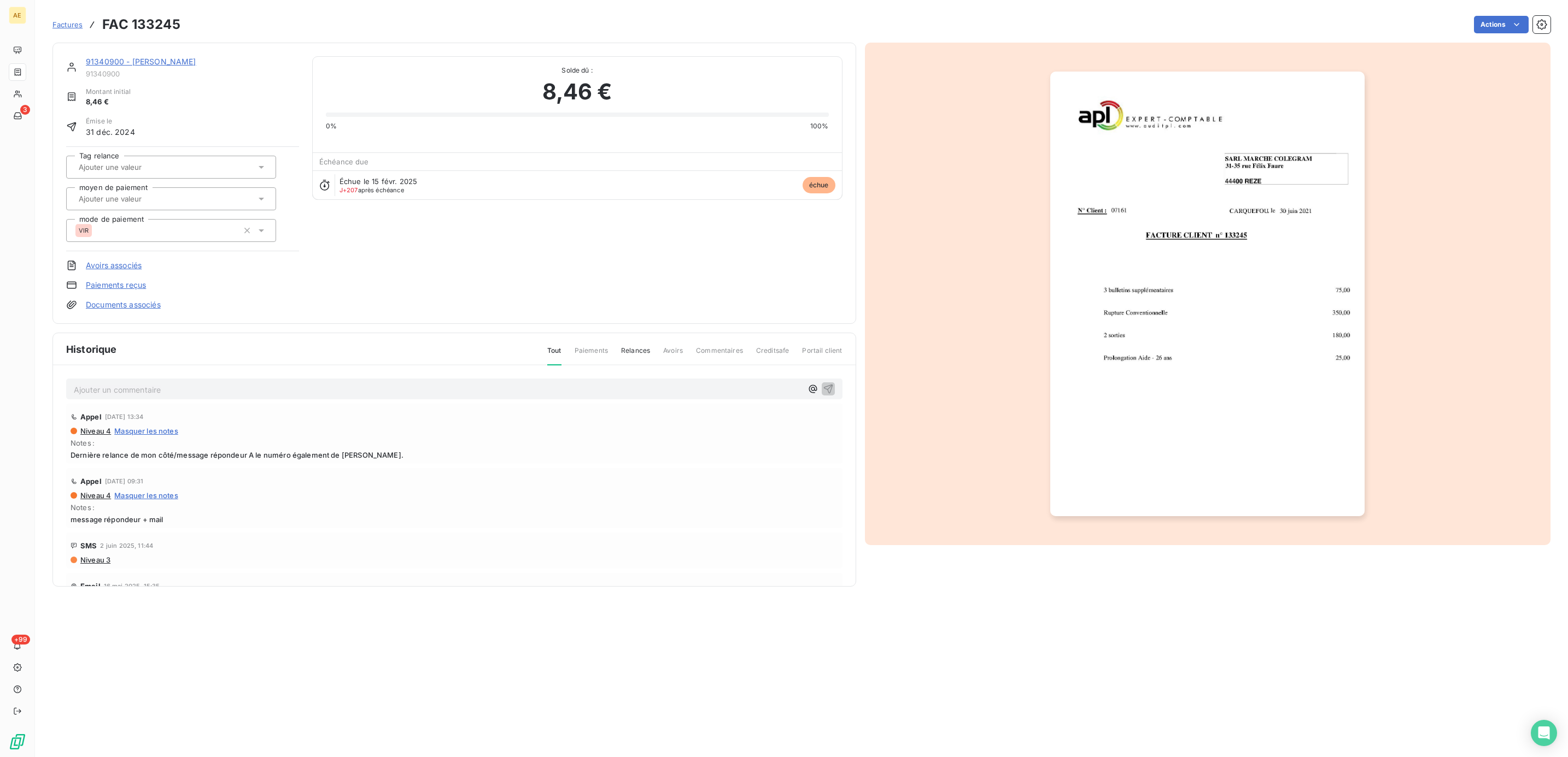
click at [1197, 395] on img "button" at bounding box center [1207, 294] width 314 height 445
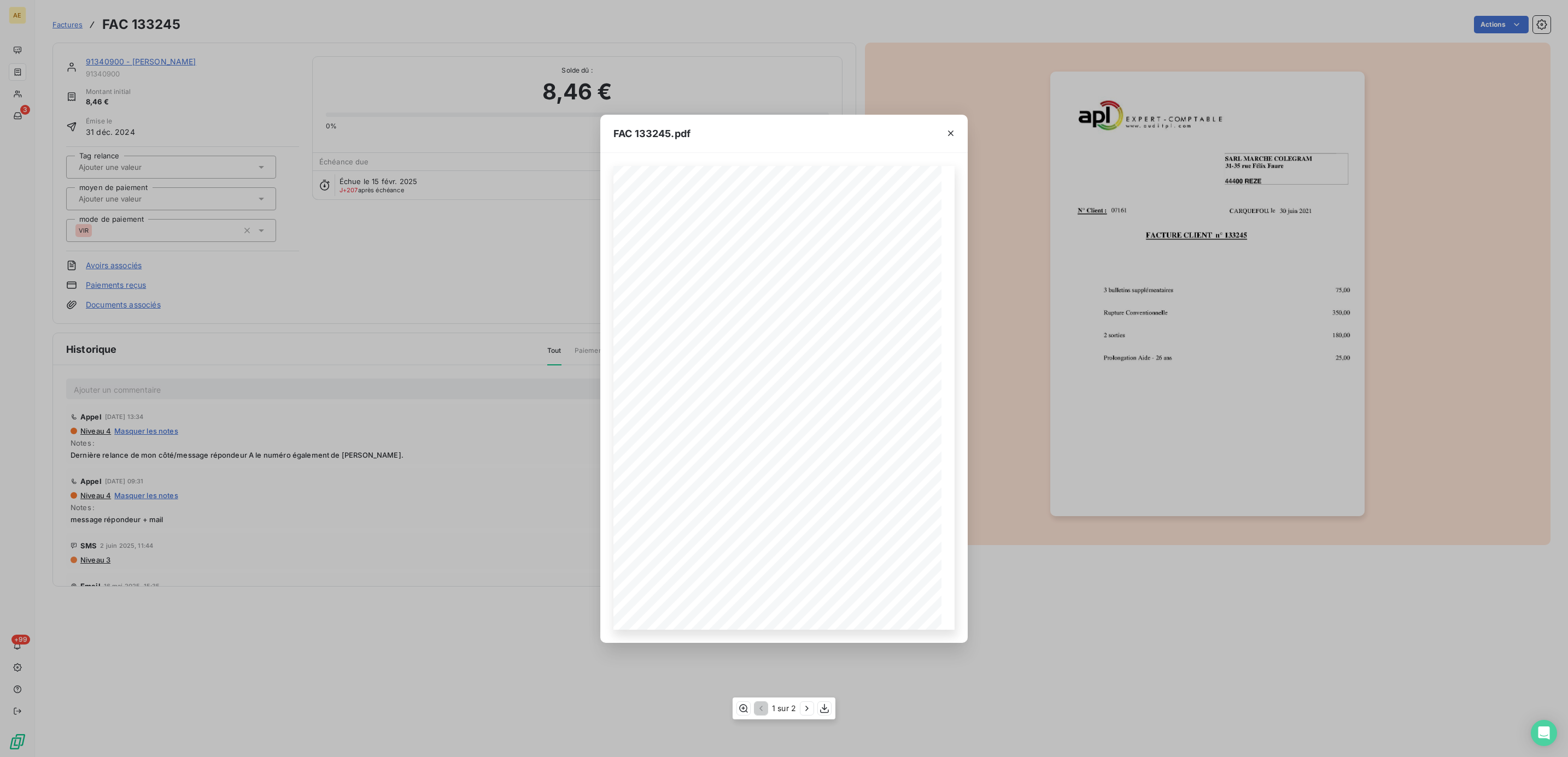
click at [799, 712] on div "1 sur 2" at bounding box center [784, 708] width 103 height 22
click at [806, 710] on icon "button" at bounding box center [806, 709] width 11 height 11
click at [759, 709] on icon "button" at bounding box center [759, 709] width 11 height 11
click at [805, 713] on icon "button" at bounding box center [806, 709] width 11 height 11
click at [759, 706] on icon "button" at bounding box center [759, 709] width 11 height 11
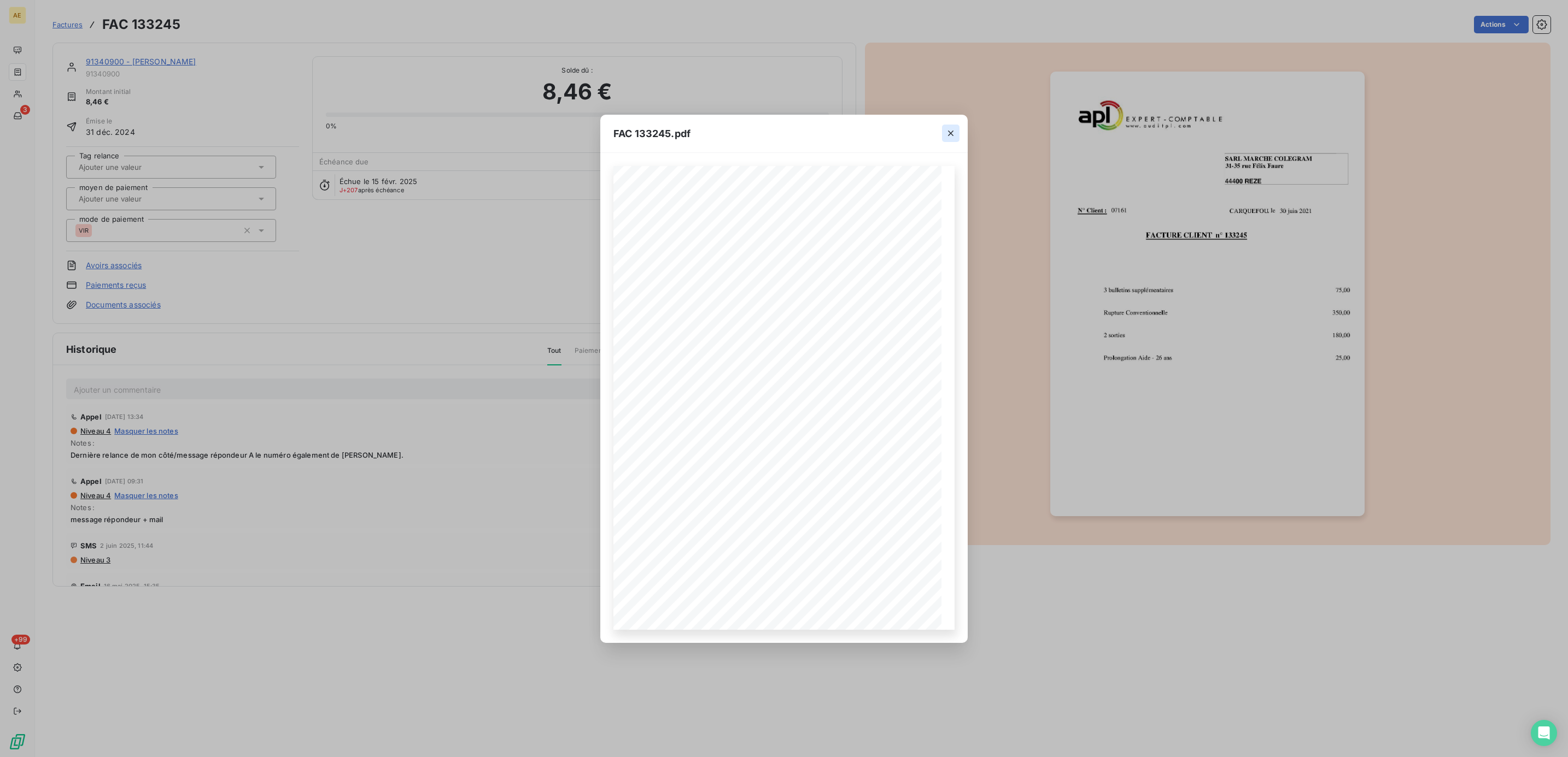
click at [954, 138] on icon "button" at bounding box center [950, 133] width 11 height 11
